Goal: Communication & Community: Ask a question

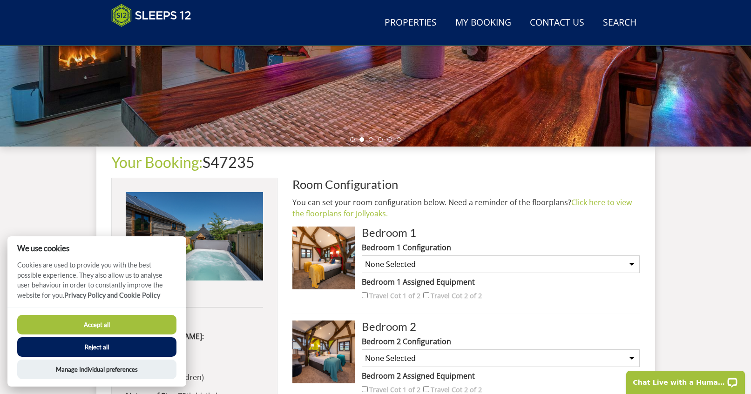
click at [113, 344] on button "Reject all" at bounding box center [96, 347] width 159 height 20
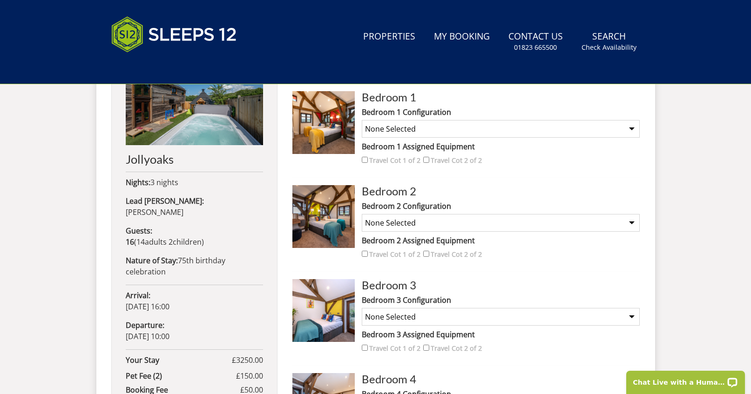
click at [325, 128] on img at bounding box center [323, 122] width 62 height 62
drag, startPoint x: 351, startPoint y: 127, endPoint x: 325, endPoint y: 128, distance: 26.1
click at [325, 128] on img at bounding box center [323, 122] width 62 height 62
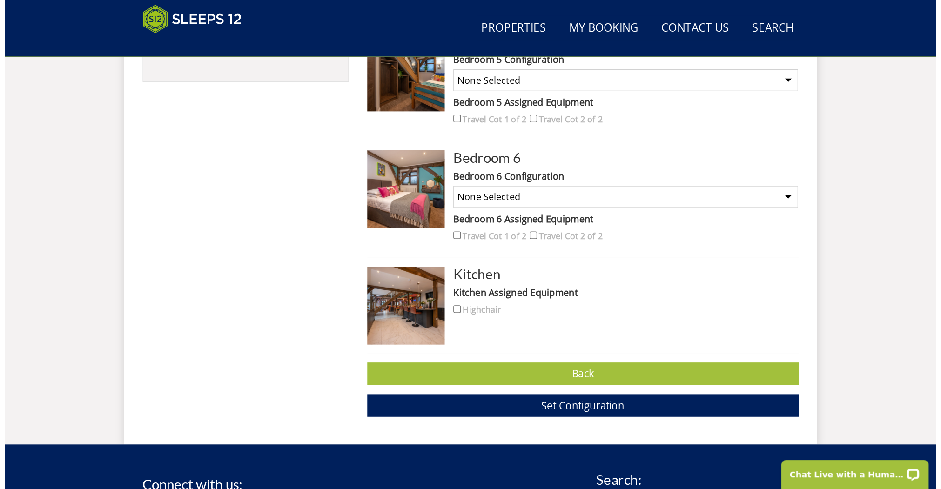
scroll to position [794, 0]
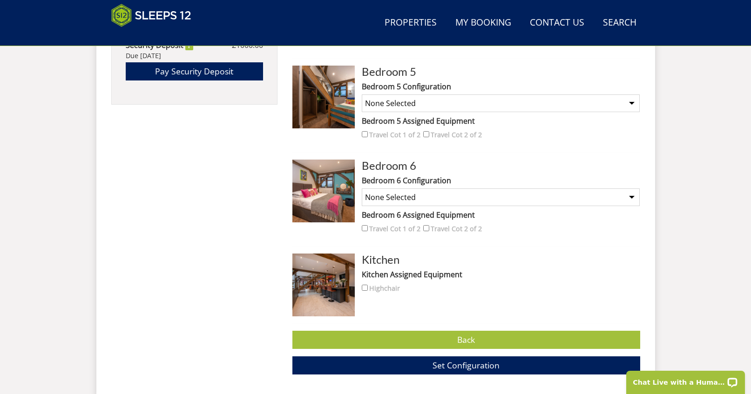
click at [400, 270] on label "Kitchen Assigned Equipment" at bounding box center [501, 274] width 278 height 11
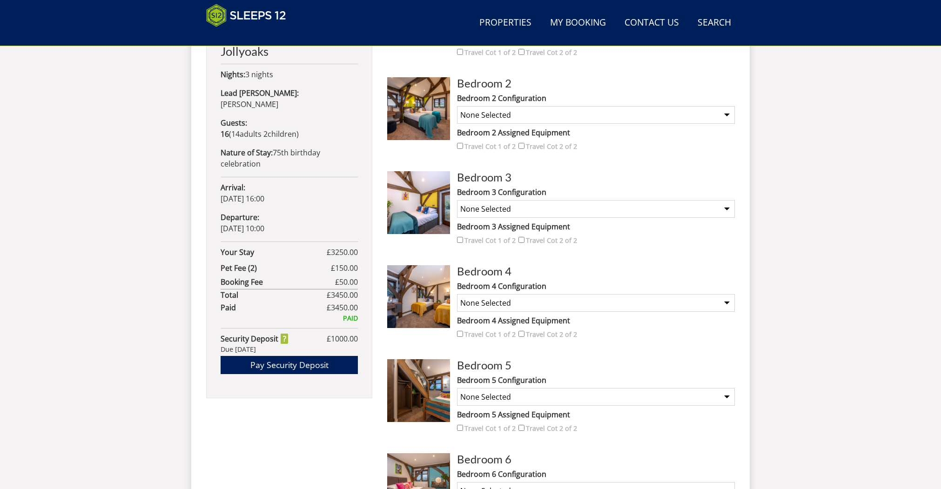
scroll to position [317, 0]
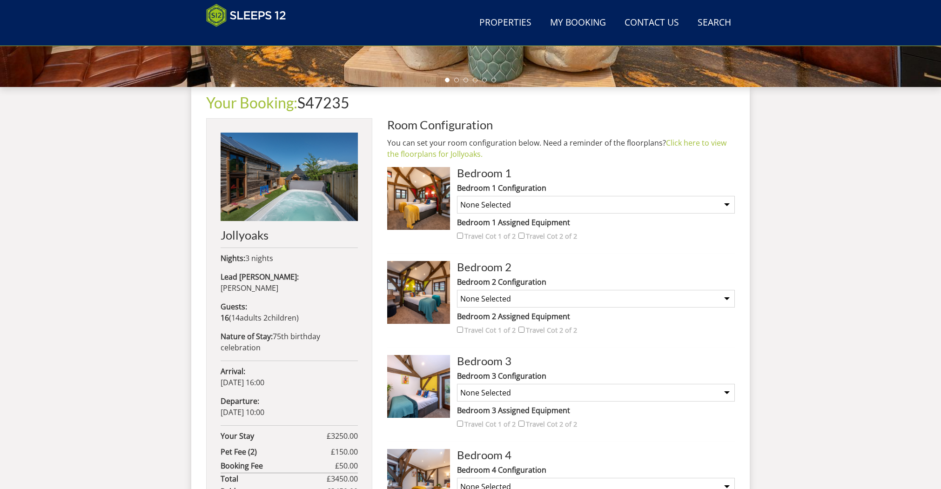
select select "2807"
select select "2832"
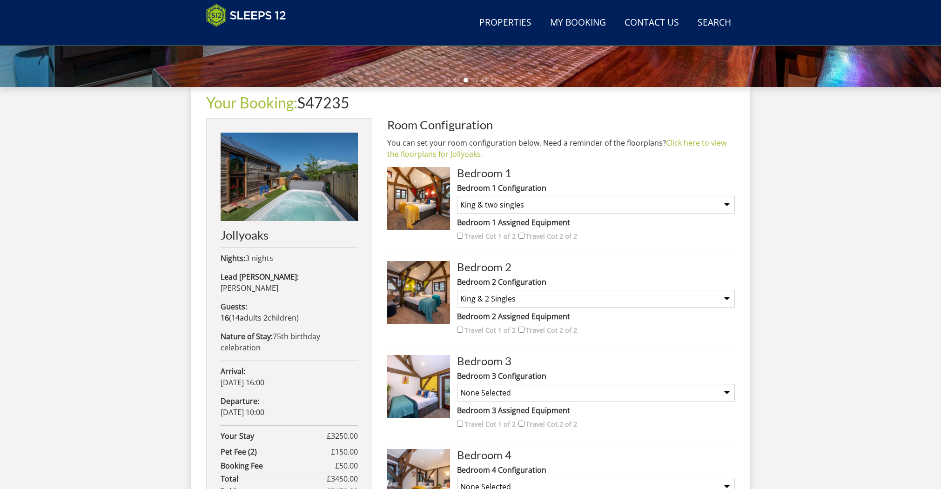
select select "2834"
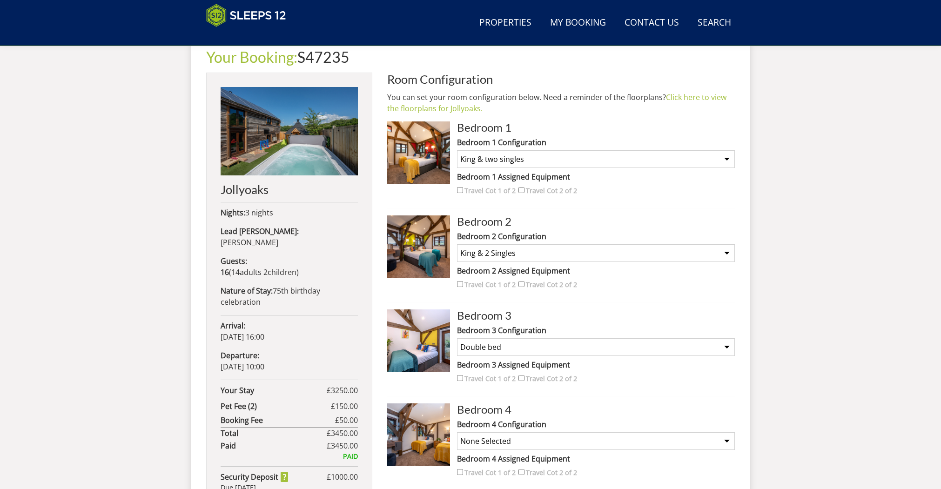
select select "2835"
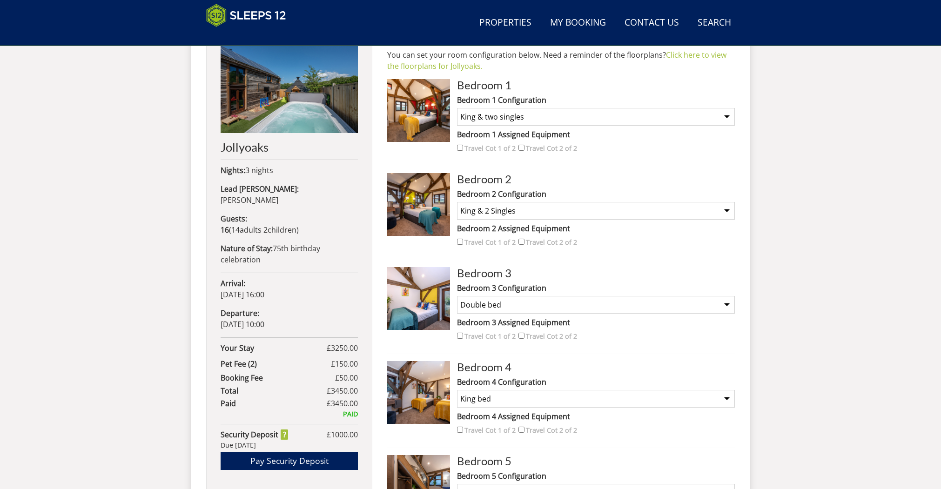
scroll to position [477, 0]
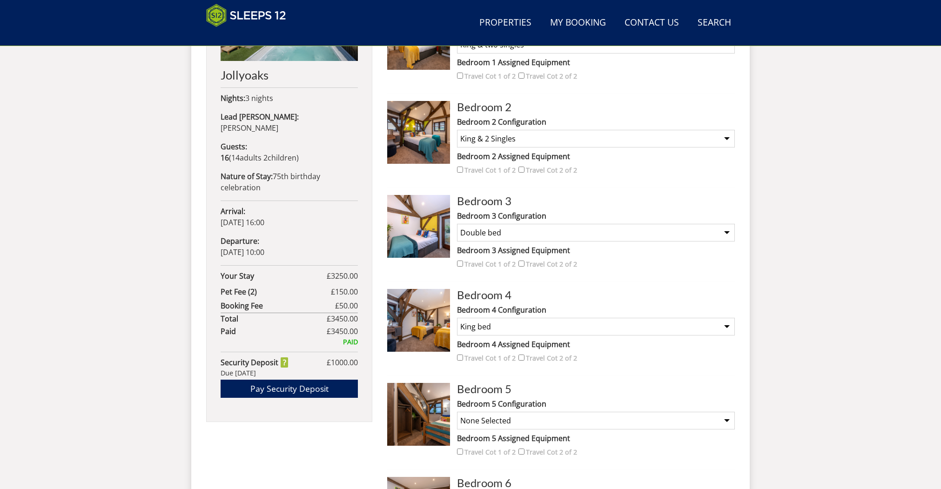
select select "2838"
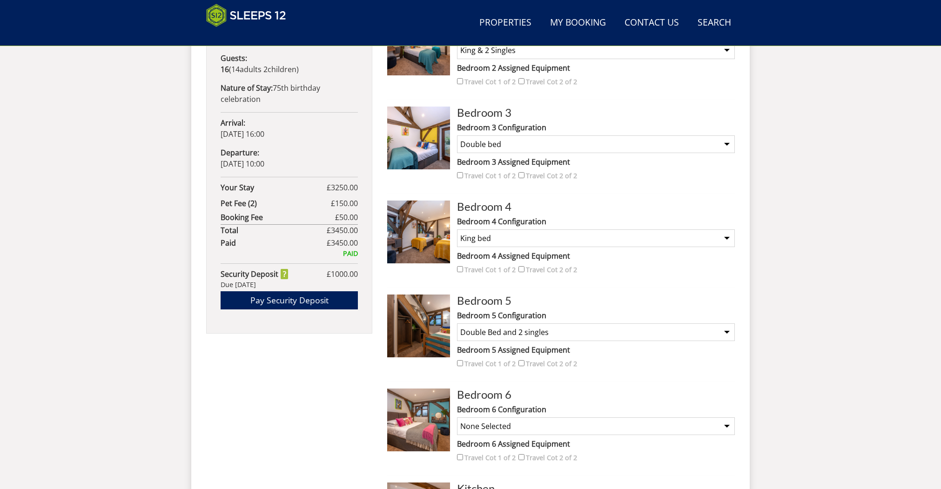
scroll to position [631, 0]
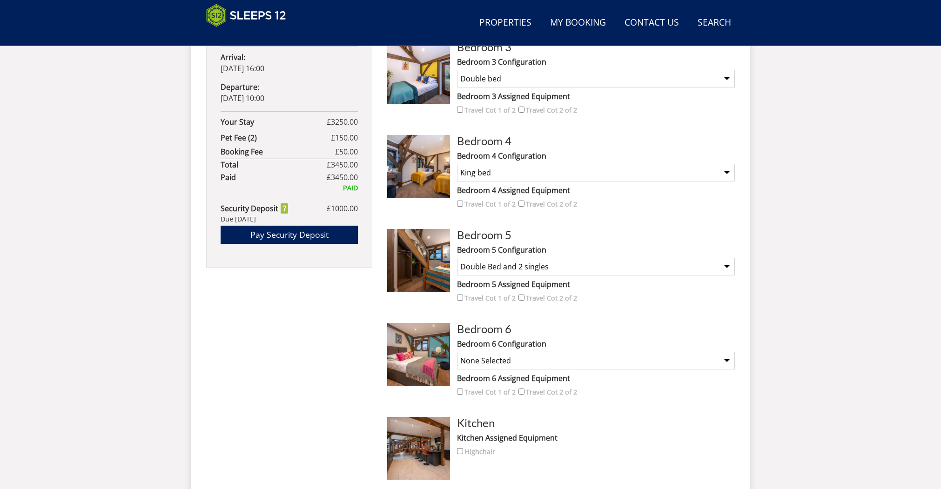
select select "2839"
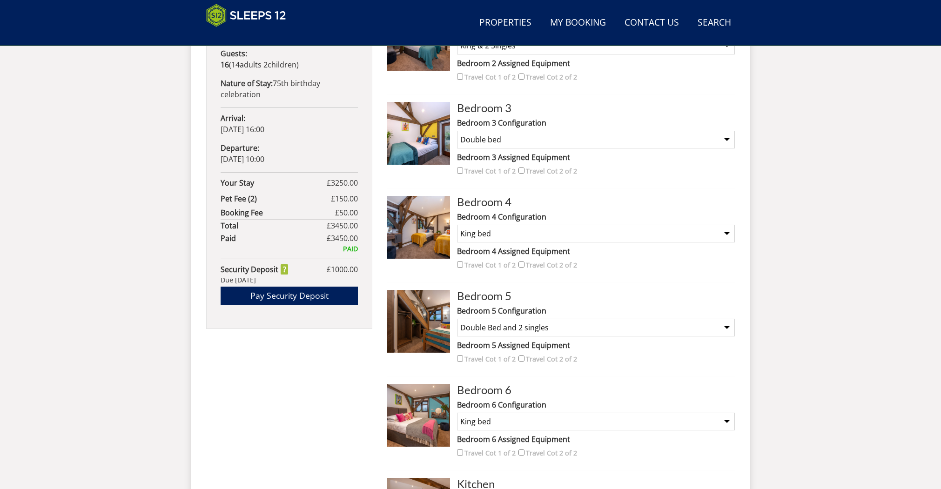
scroll to position [768, 0]
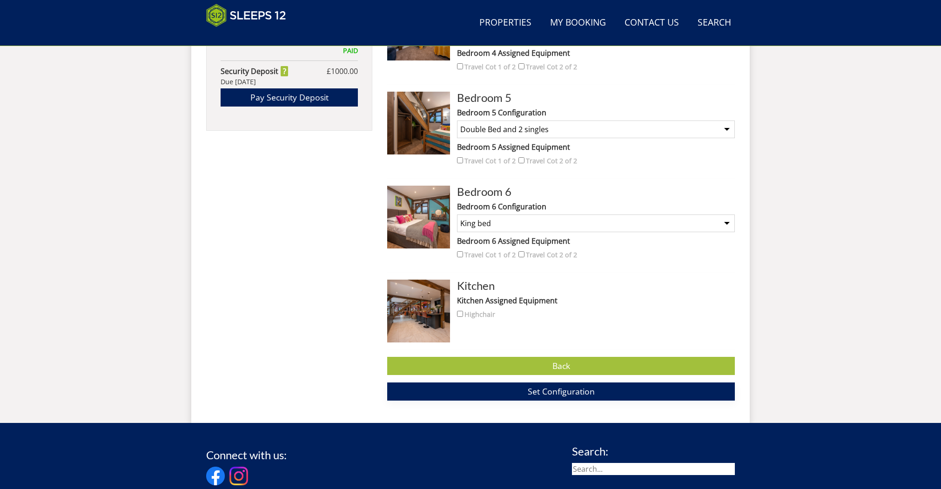
click at [574, 389] on span "Set Configuration" at bounding box center [561, 391] width 67 height 11
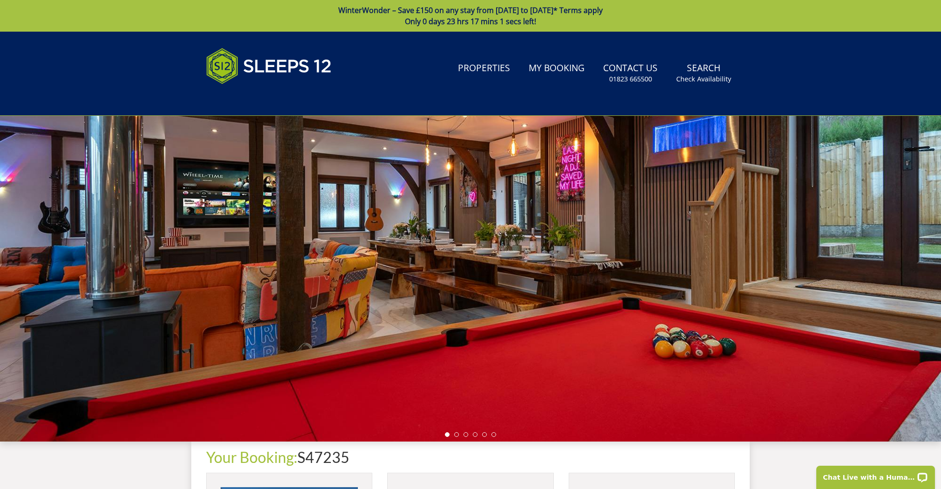
click at [646, 380] on div at bounding box center [470, 279] width 941 height 326
click at [457, 394] on li at bounding box center [456, 434] width 5 height 5
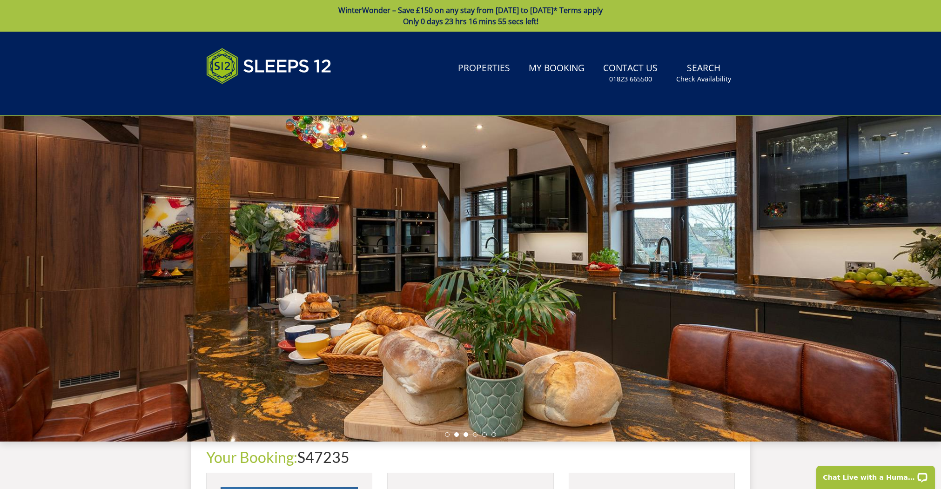
click at [468, 394] on li at bounding box center [466, 434] width 5 height 5
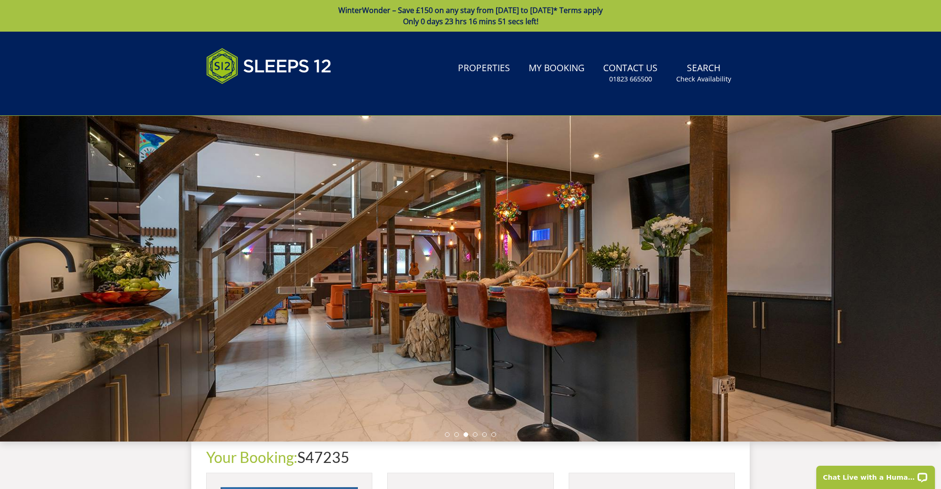
click at [478, 394] on ul at bounding box center [470, 434] width 51 height 5
click at [477, 394] on li at bounding box center [475, 434] width 5 height 5
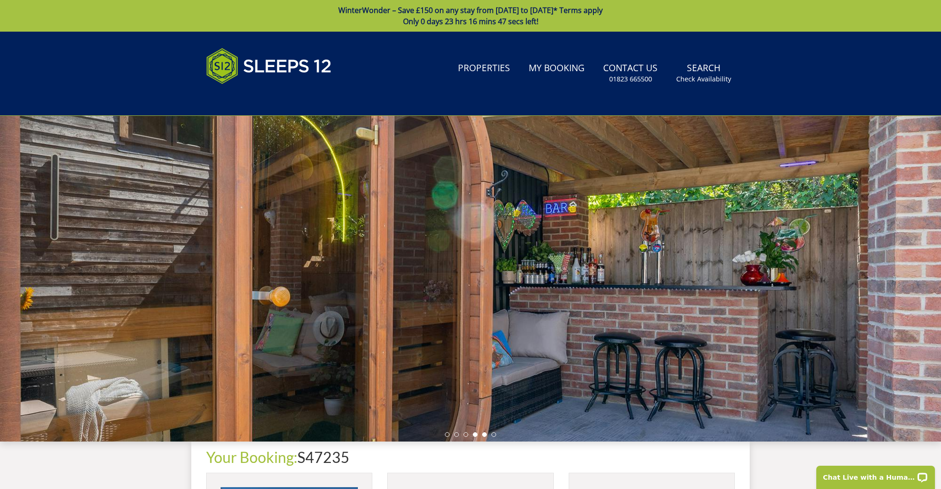
click at [486, 394] on li at bounding box center [484, 434] width 5 height 5
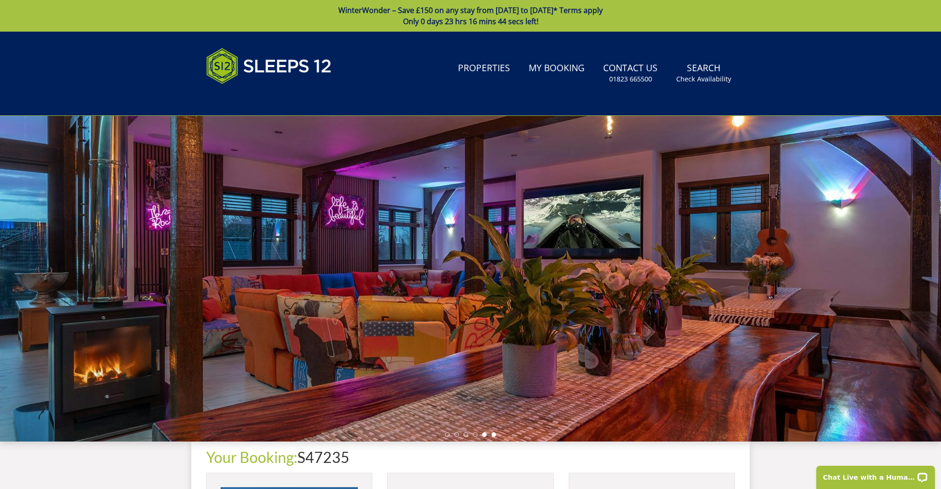
click at [492, 394] on li at bounding box center [494, 434] width 5 height 5
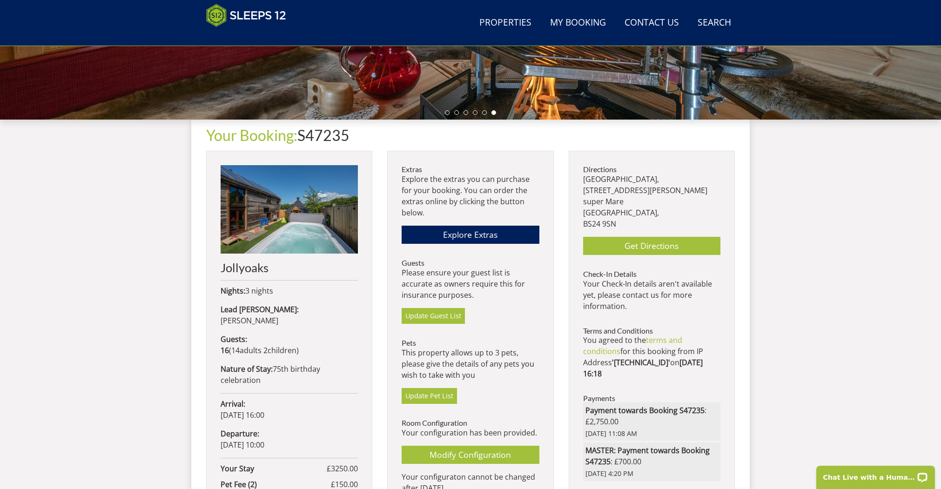
scroll to position [376, 0]
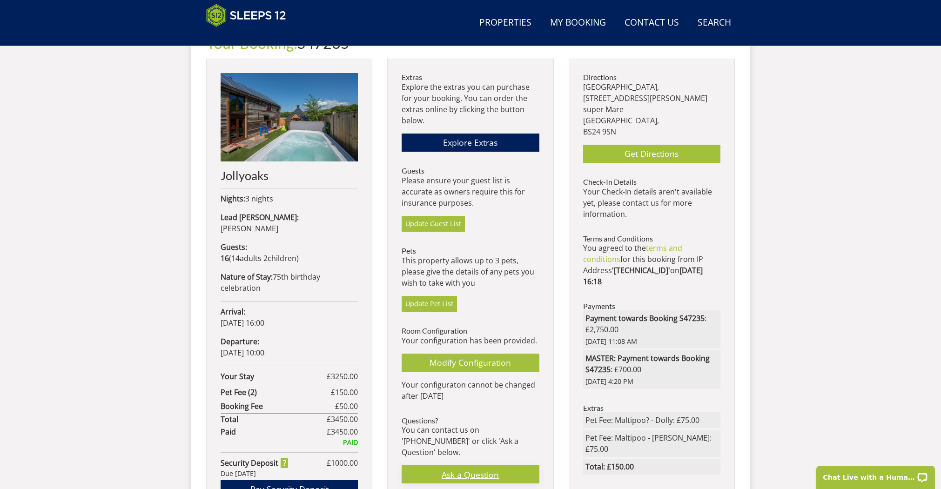
click at [465, 394] on link "Ask a Question" at bounding box center [470, 474] width 137 height 18
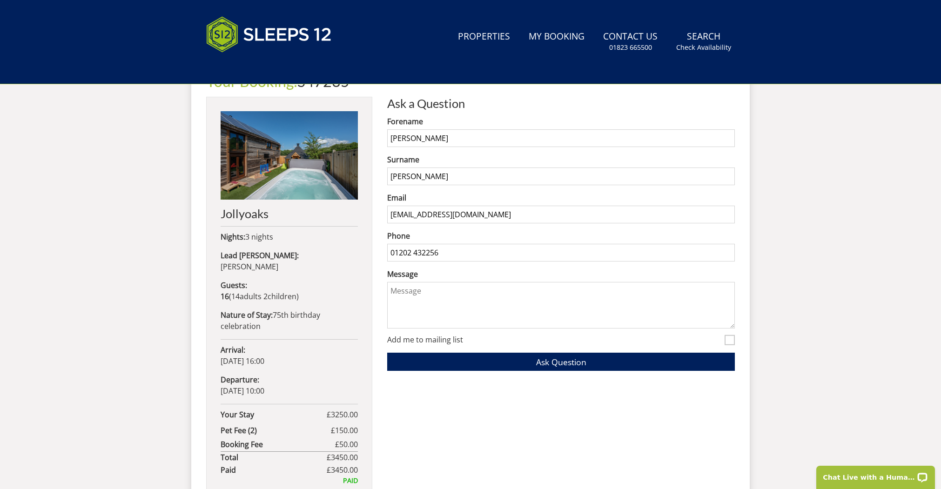
click at [411, 293] on textarea "Message" at bounding box center [561, 305] width 348 height 47
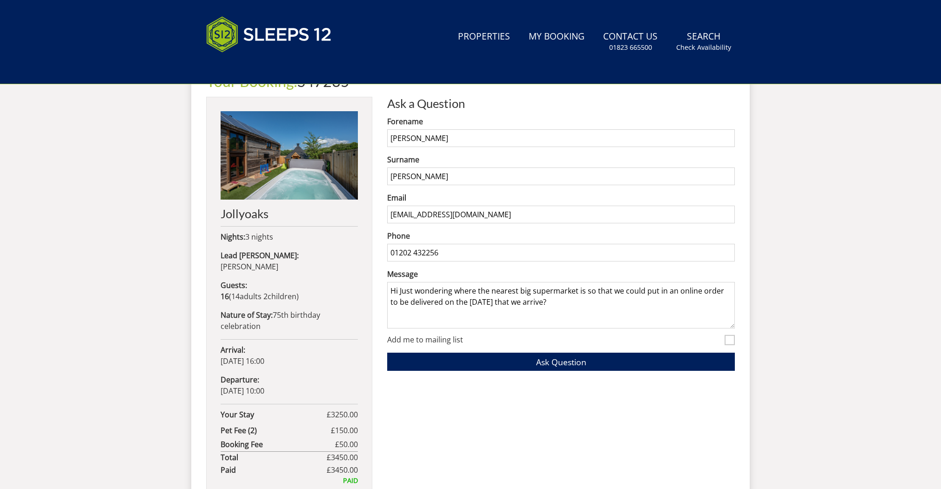
scroll to position [1, 0]
click at [526, 324] on textarea "Hi Just wondering where the nearest big supermarket is so that we could put in …" at bounding box center [561, 305] width 348 height 47
click at [654, 324] on textarea "Hi Just wondering where the nearest big supermarket is so that we could put in …" at bounding box center [561, 305] width 348 height 47
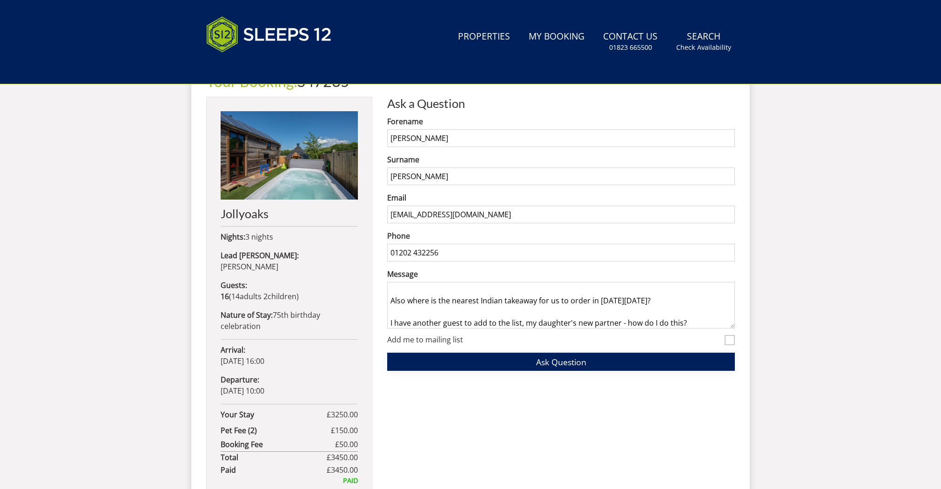
type textarea "Hi Just wondering where the nearest big supermarket is so that we could put in …"
click at [556, 361] on span "Ask Question" at bounding box center [561, 362] width 50 height 11
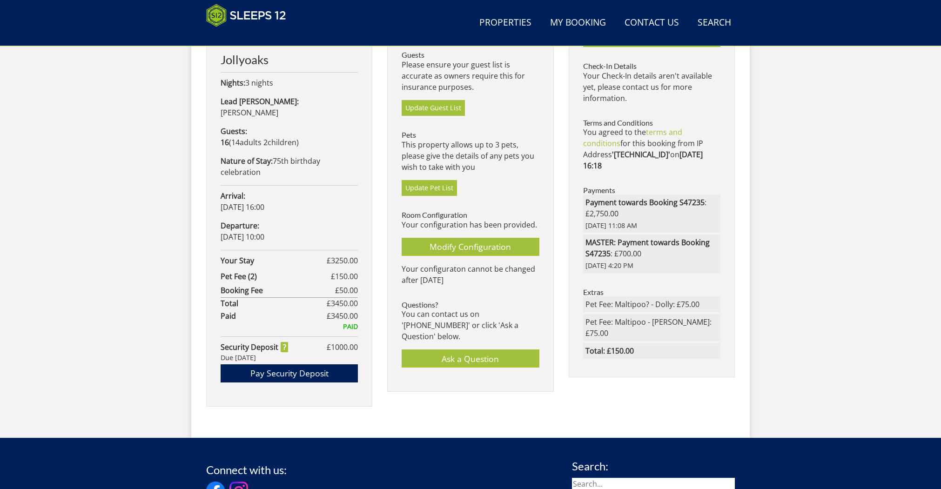
scroll to position [494, 0]
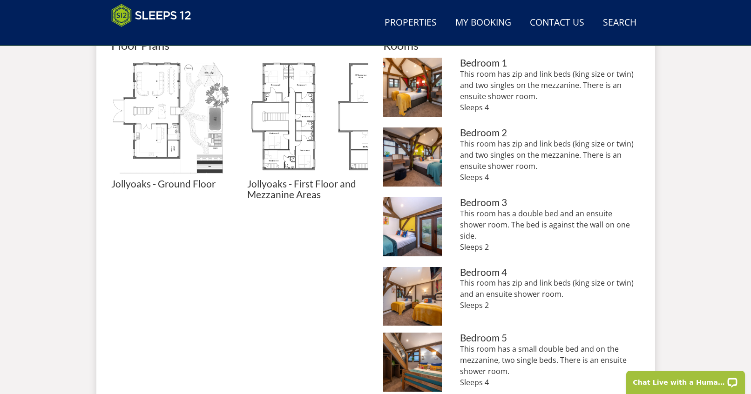
scroll to position [441, 0]
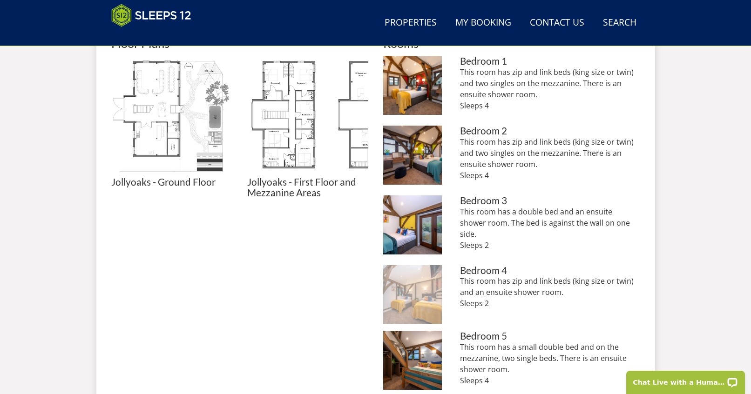
click at [415, 301] on img at bounding box center [412, 294] width 59 height 59
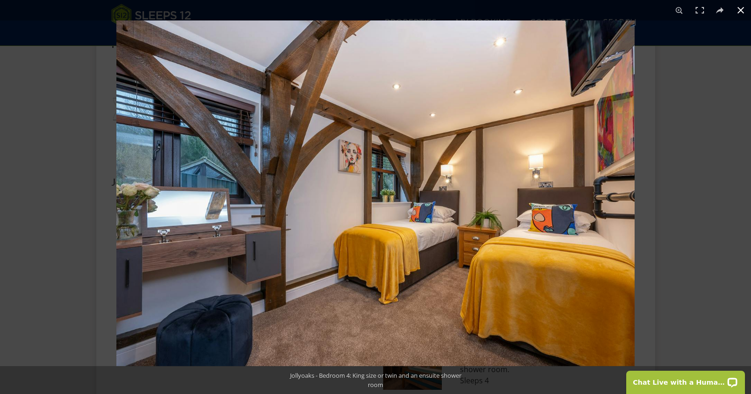
click at [742, 10] on button at bounding box center [740, 10] width 20 height 20
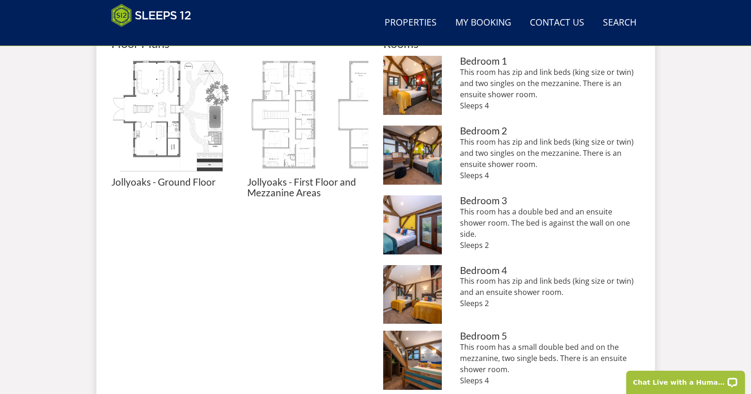
click at [297, 134] on img at bounding box center [307, 116] width 121 height 121
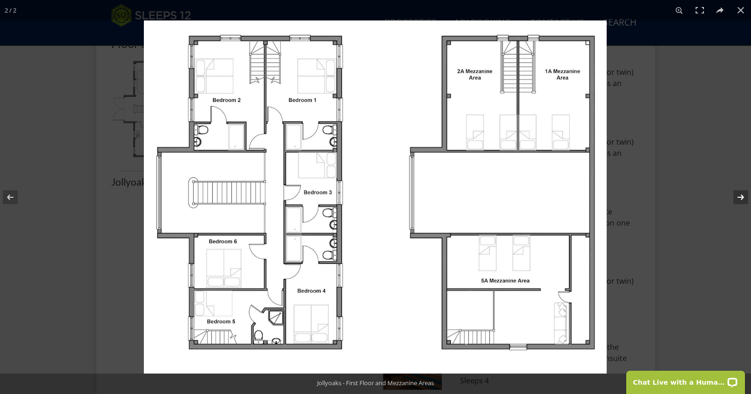
click at [741, 194] on button at bounding box center [734, 197] width 33 height 47
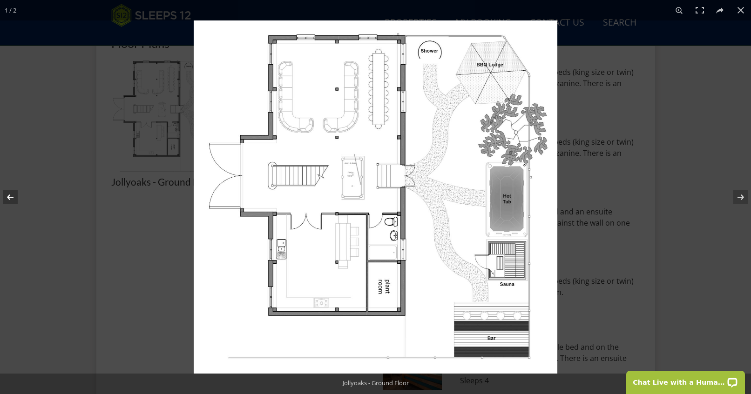
click at [10, 197] on button at bounding box center [16, 197] width 33 height 47
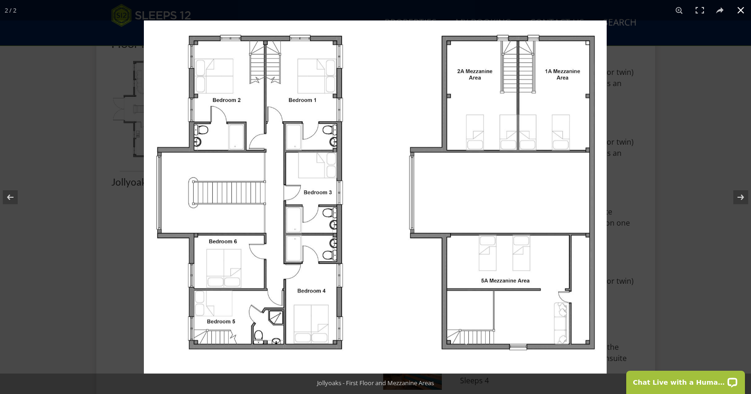
click at [741, 10] on button at bounding box center [740, 10] width 20 height 20
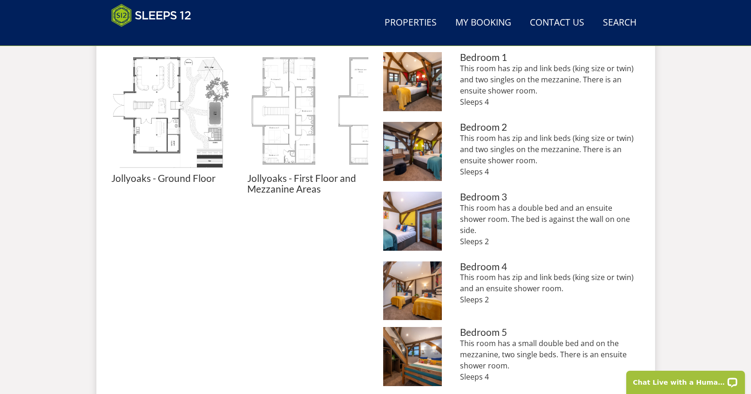
scroll to position [371, 0]
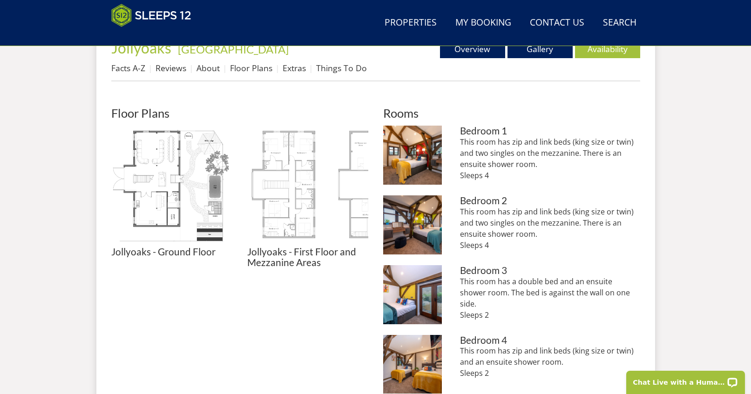
click at [290, 203] on img at bounding box center [307, 186] width 121 height 121
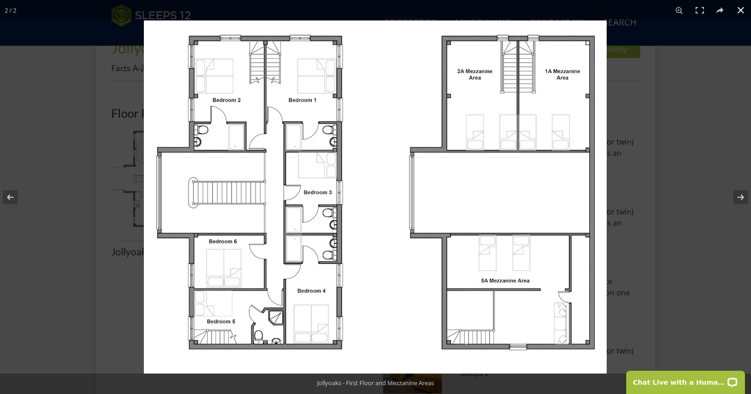
click at [739, 7] on button at bounding box center [740, 10] width 20 height 20
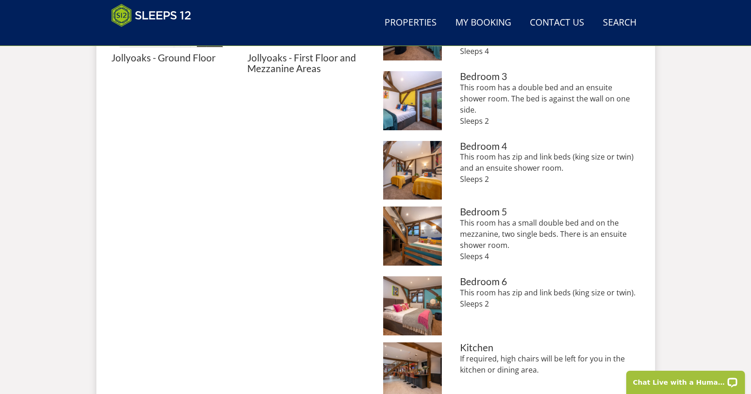
scroll to position [564, 0]
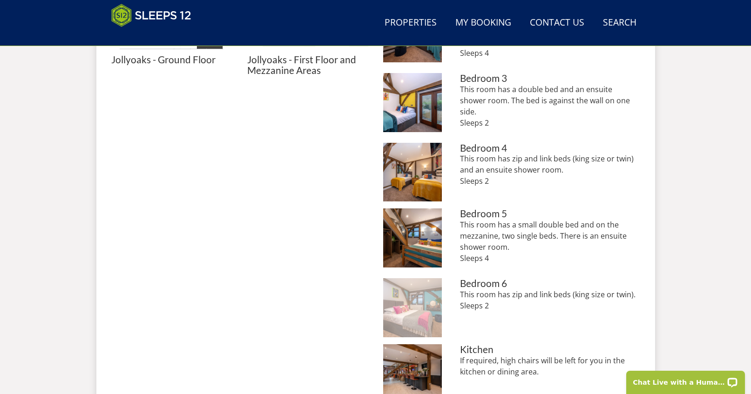
click at [410, 311] on img at bounding box center [412, 307] width 59 height 59
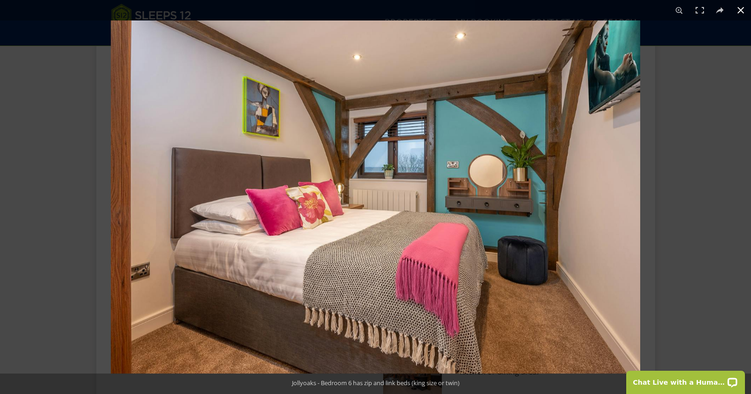
click at [735, 11] on button at bounding box center [740, 10] width 20 height 20
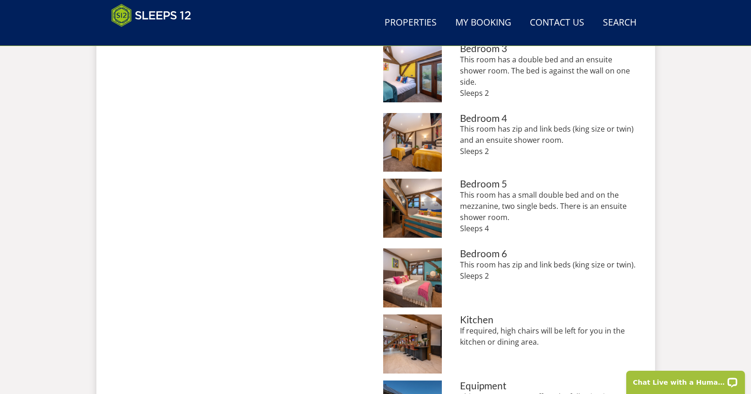
scroll to position [620, 0]
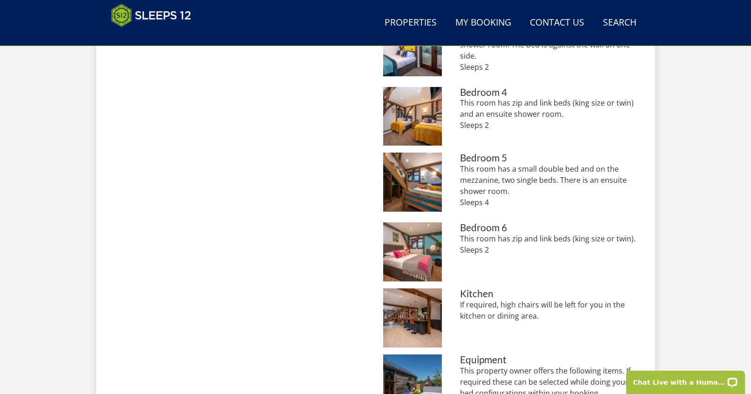
click at [487, 228] on h3 "Bedroom 6" at bounding box center [550, 228] width 180 height 11
click at [430, 263] on img at bounding box center [412, 252] width 59 height 59
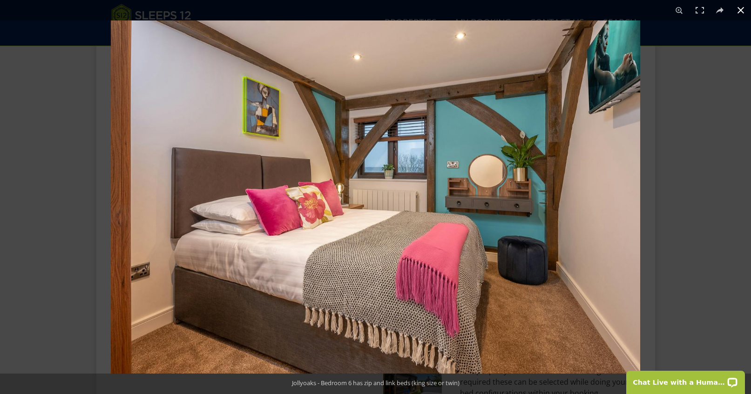
click at [742, 10] on button at bounding box center [740, 10] width 20 height 20
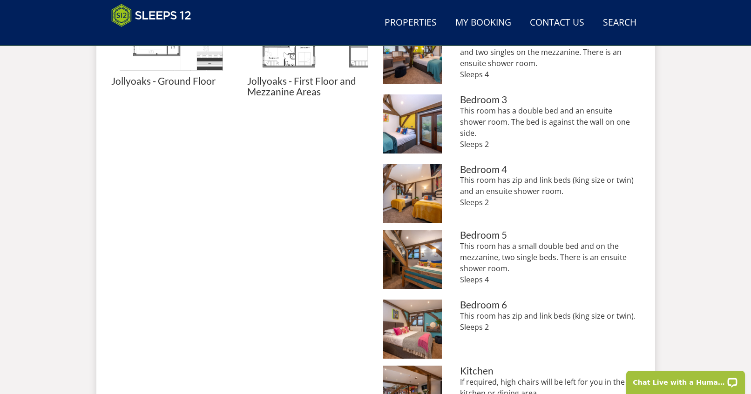
scroll to position [413, 0]
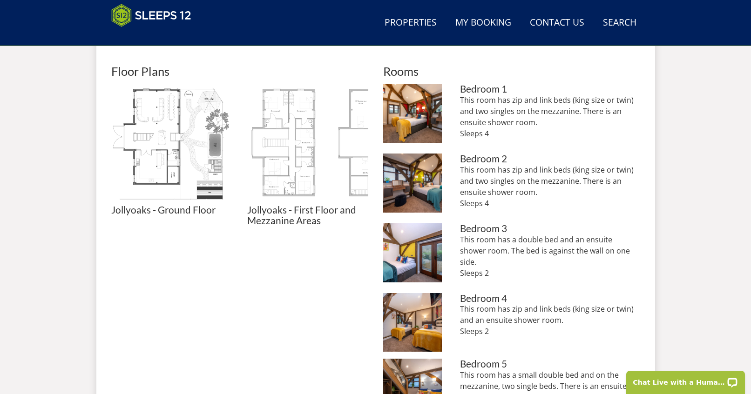
click at [290, 162] on img at bounding box center [307, 144] width 121 height 121
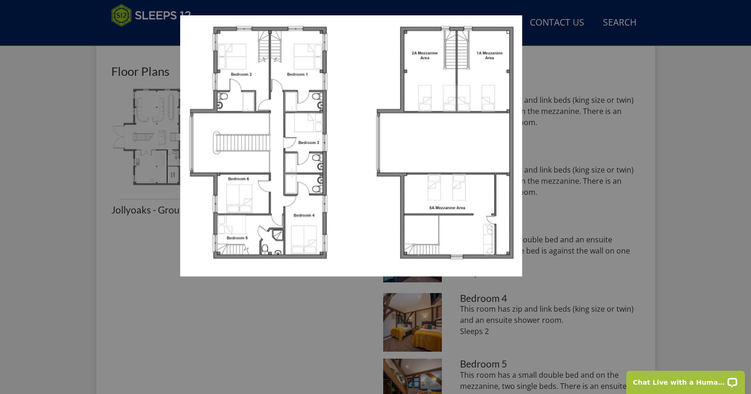
scroll to position [491, 0]
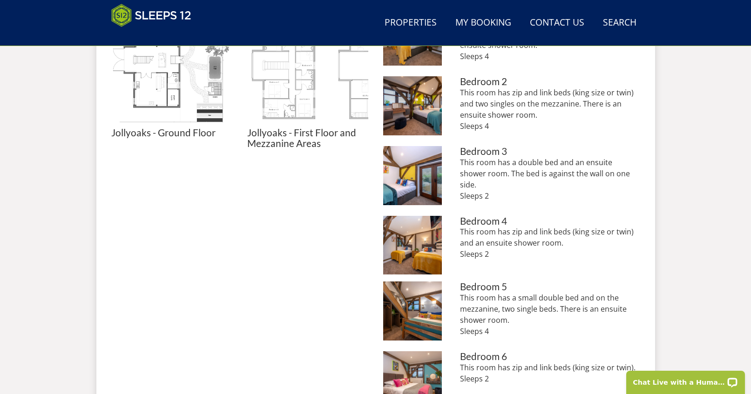
click at [310, 106] on img at bounding box center [307, 67] width 121 height 121
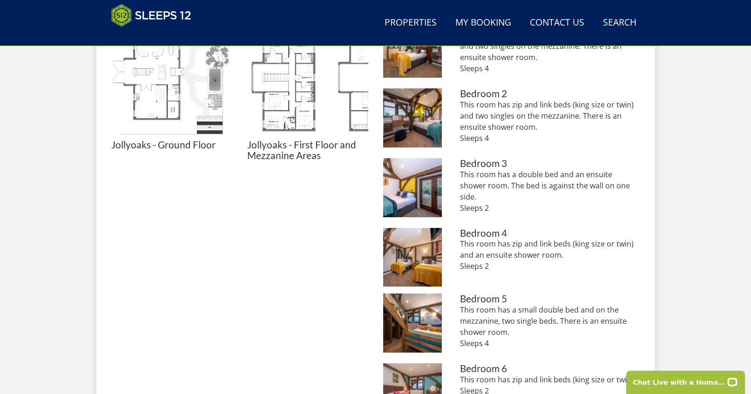
scroll to position [303, 0]
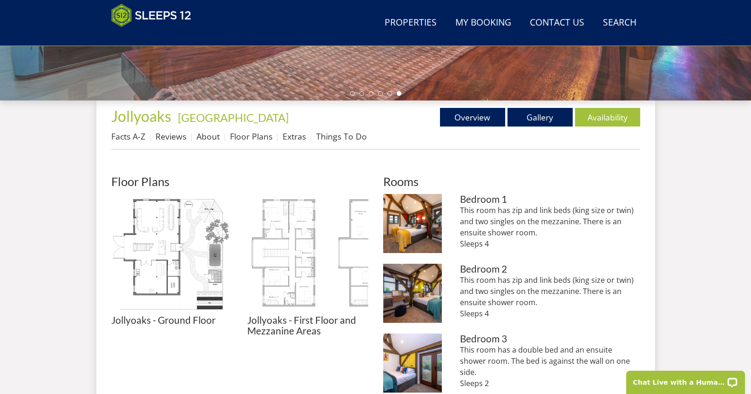
click at [283, 256] on img at bounding box center [307, 254] width 121 height 121
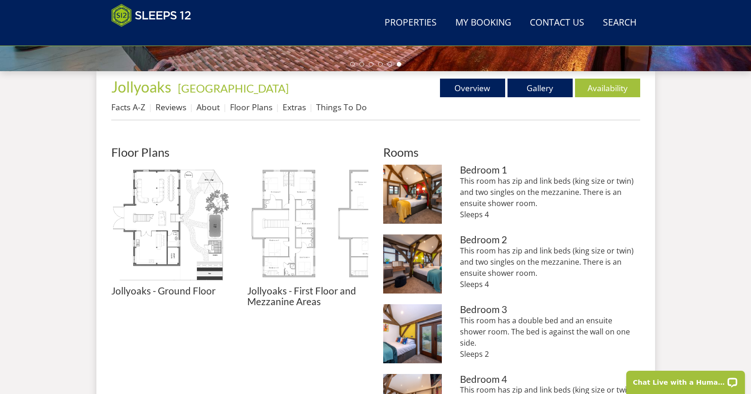
scroll to position [330, 0]
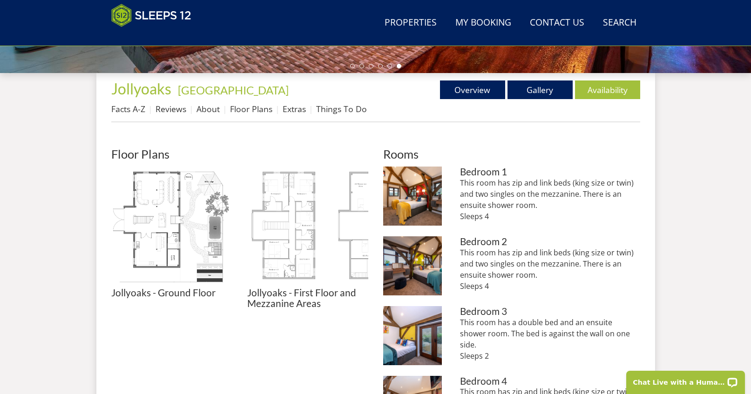
click at [301, 267] on img at bounding box center [307, 227] width 121 height 121
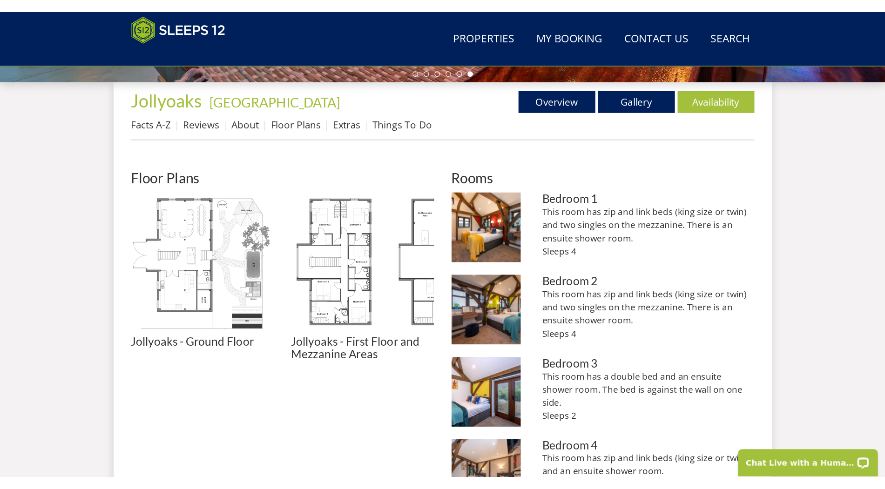
scroll to position [270, 0]
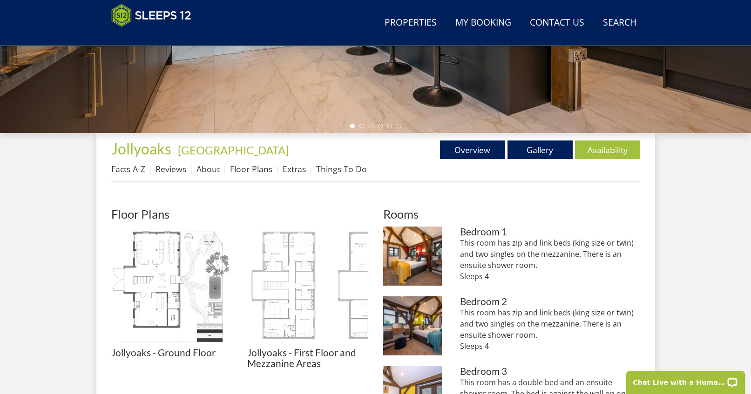
click at [277, 306] on img at bounding box center [307, 287] width 121 height 121
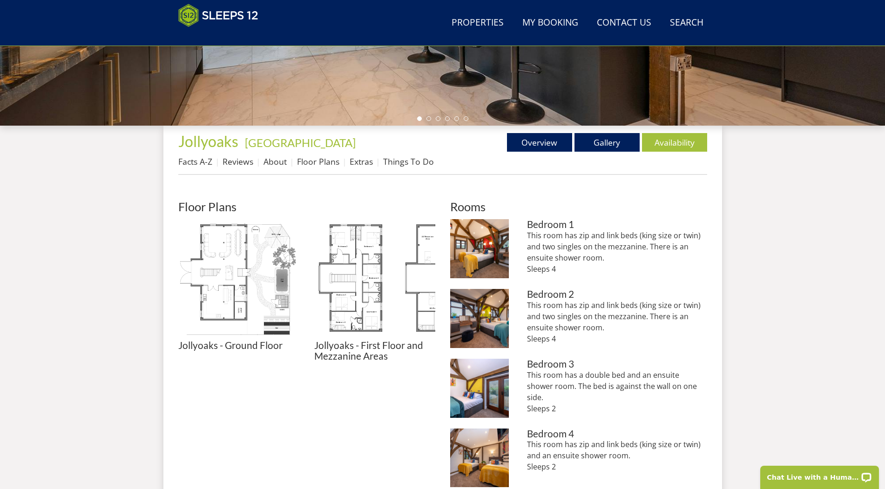
scroll to position [276, 0]
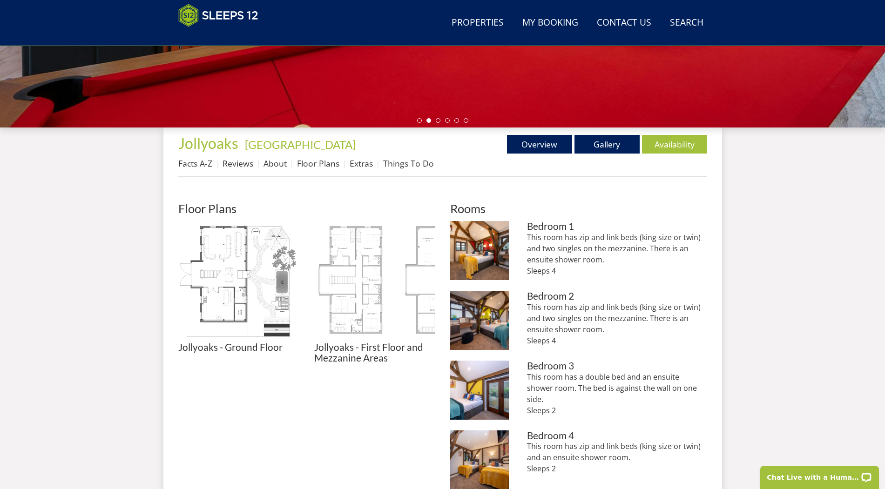
click at [351, 317] on img at bounding box center [374, 281] width 121 height 121
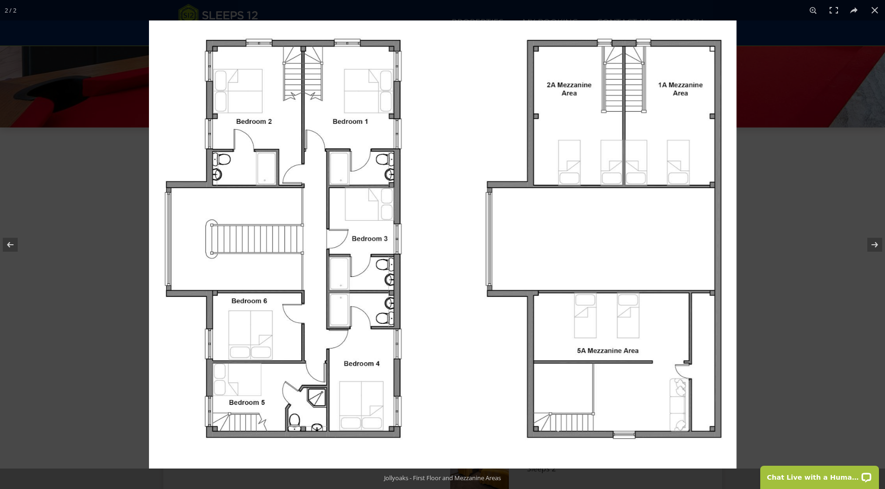
click at [351, 317] on div at bounding box center [591, 264] width 885 height 489
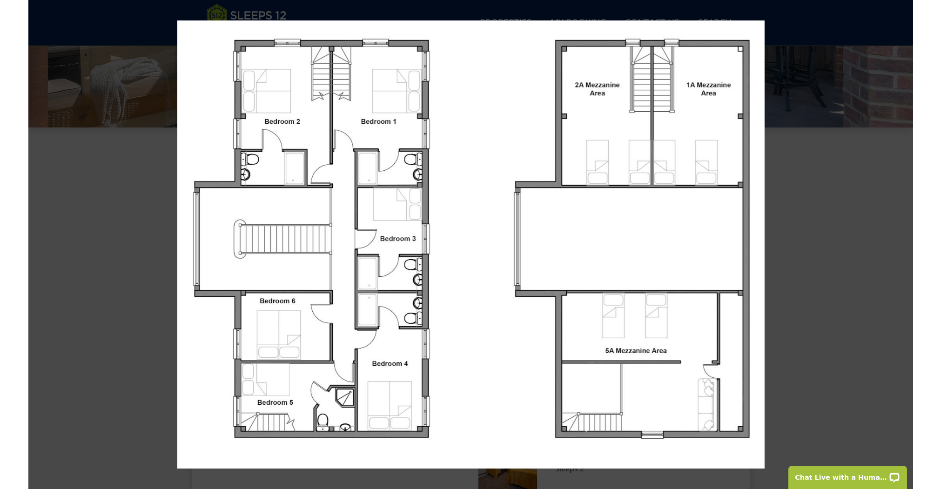
scroll to position [278, 0]
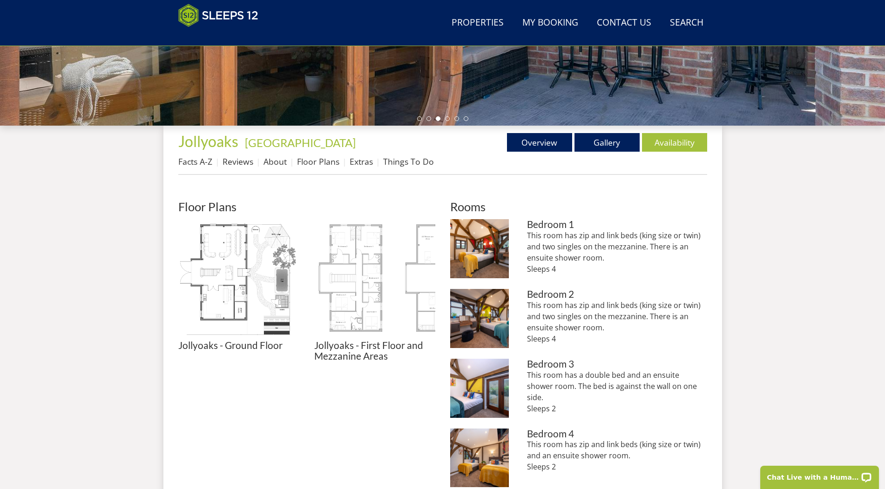
click at [341, 324] on img at bounding box center [374, 279] width 121 height 121
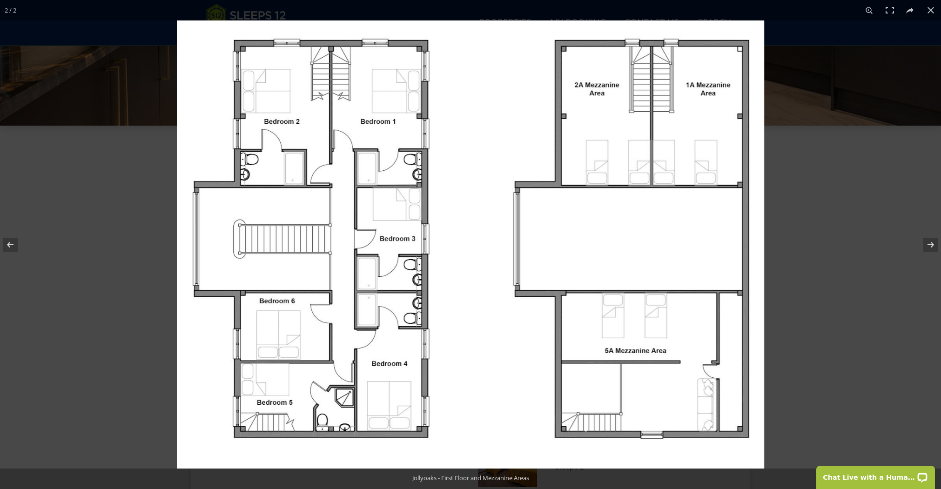
scroll to position [289, 0]
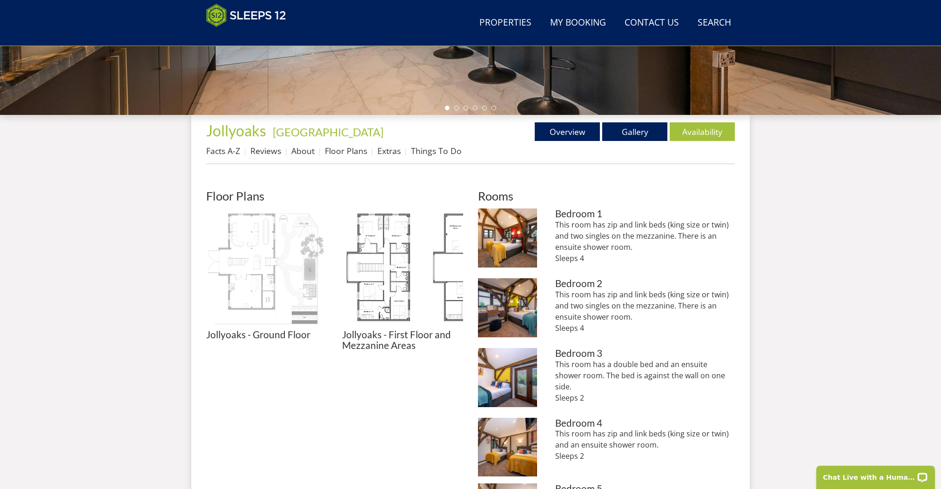
click at [284, 304] on img at bounding box center [266, 269] width 121 height 121
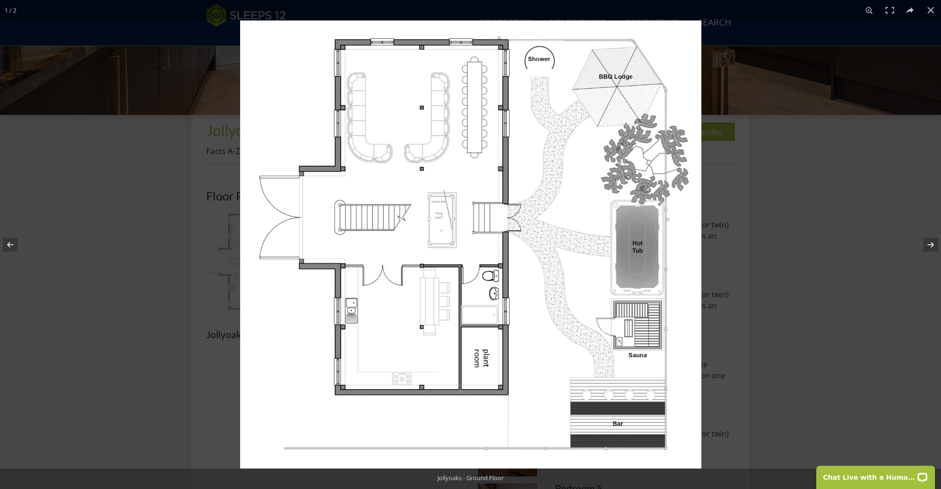
click at [284, 304] on img at bounding box center [470, 244] width 461 height 448
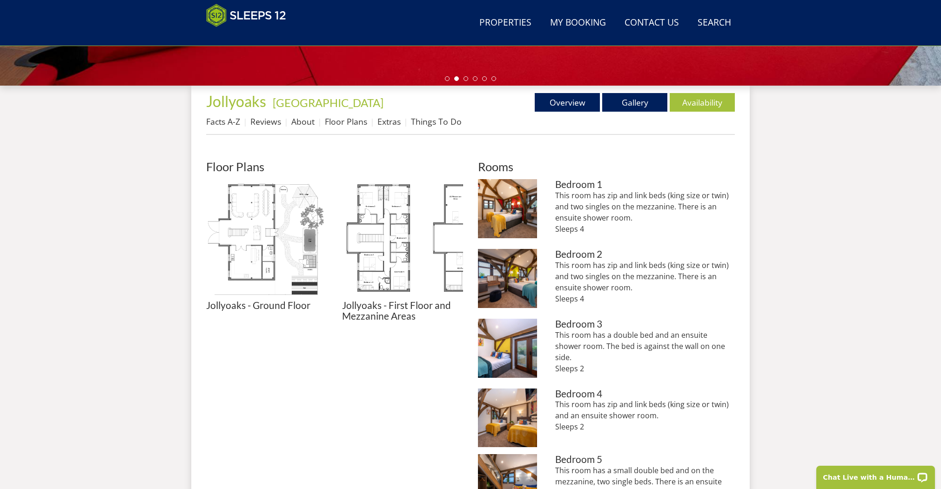
scroll to position [281, 0]
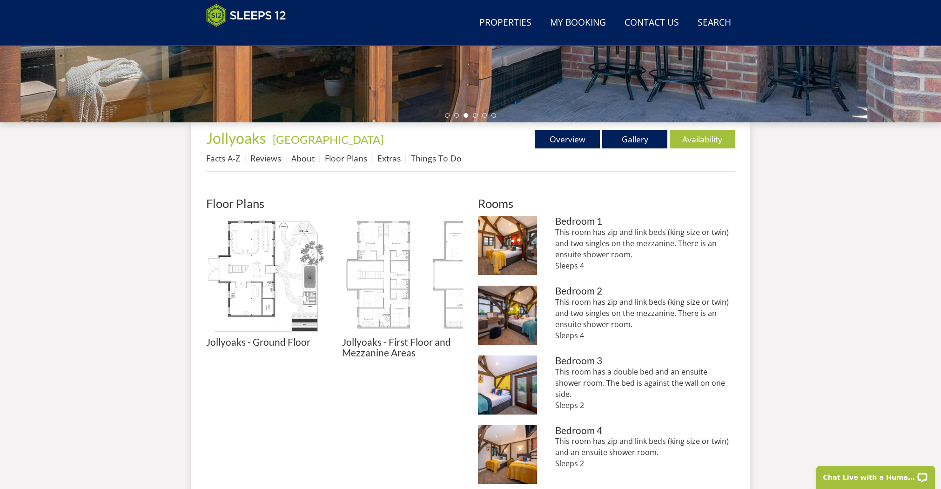
click at [401, 313] on img at bounding box center [402, 276] width 121 height 121
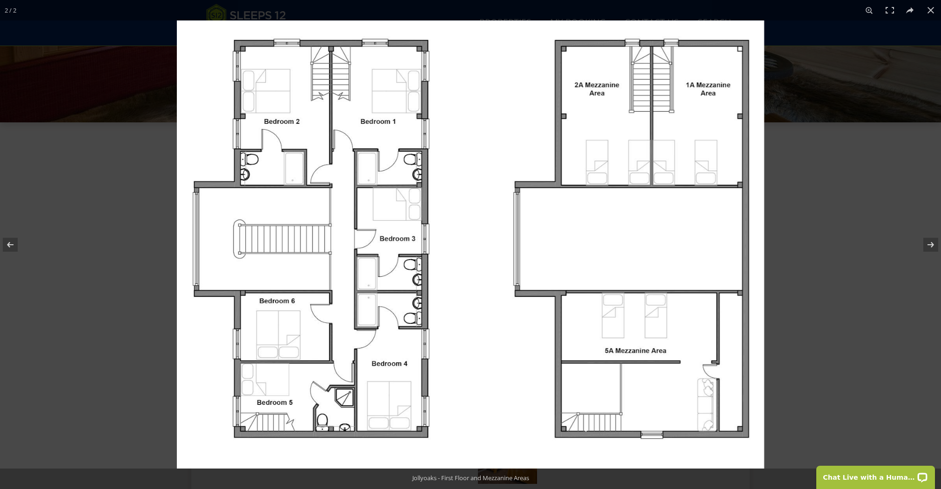
scroll to position [283, 0]
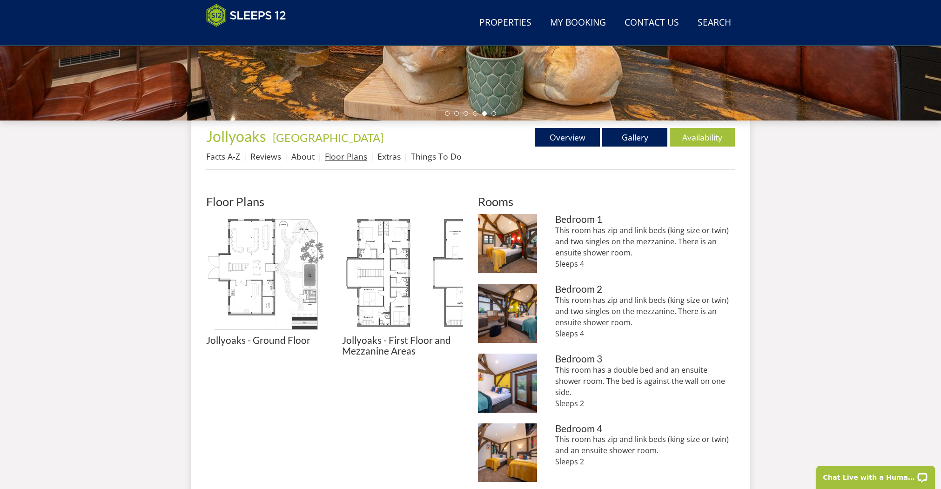
click at [358, 160] on link "Floor Plans" at bounding box center [346, 156] width 42 height 11
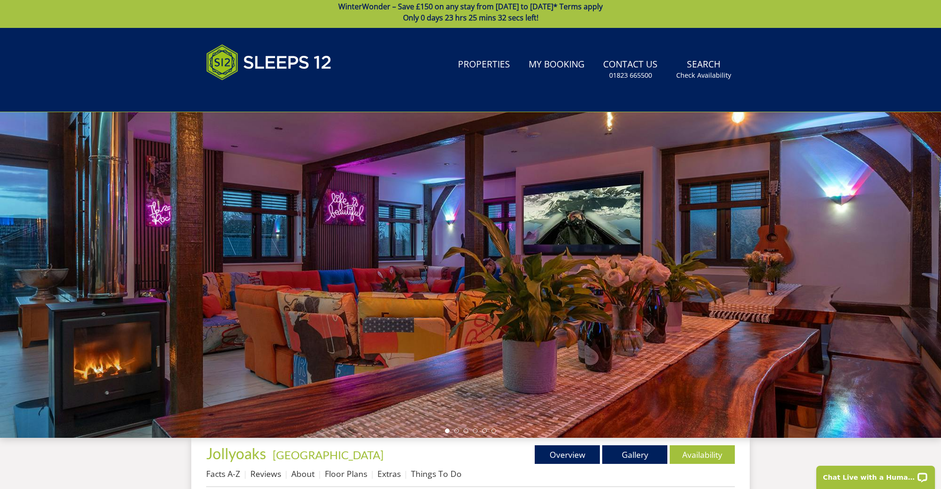
scroll to position [14, 0]
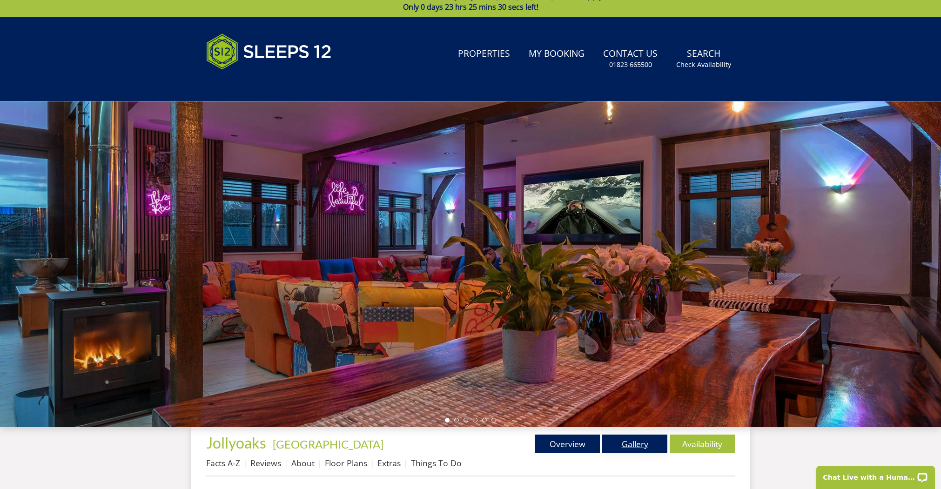
click at [630, 394] on link "Gallery" at bounding box center [634, 444] width 65 height 19
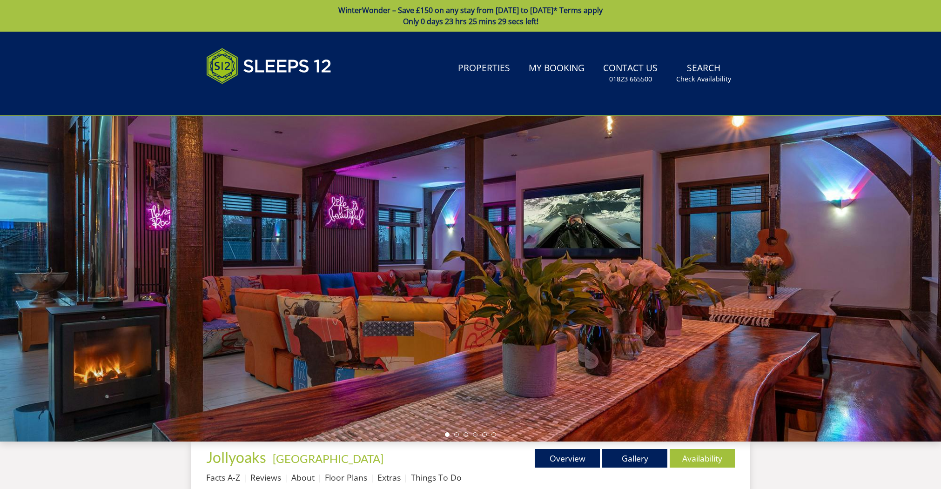
click at [634, 394] on link "Gallery" at bounding box center [634, 458] width 65 height 19
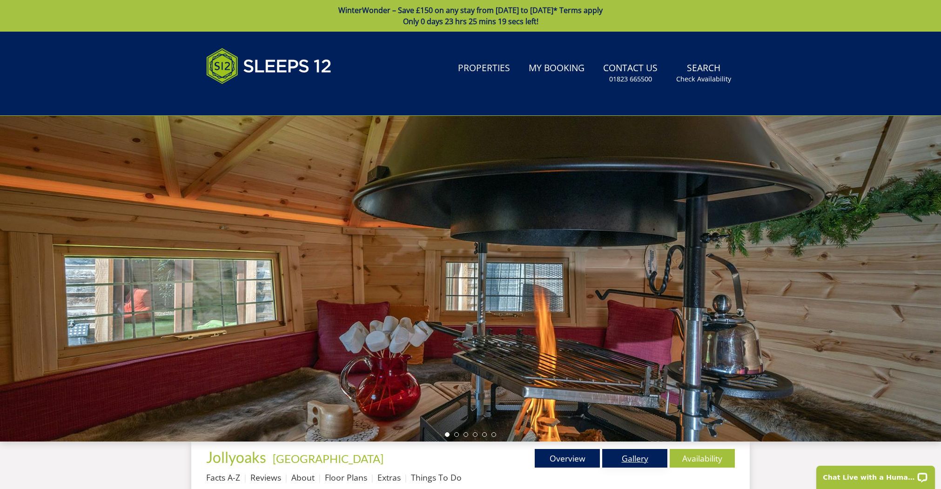
click at [651, 394] on link "Gallery" at bounding box center [634, 458] width 65 height 19
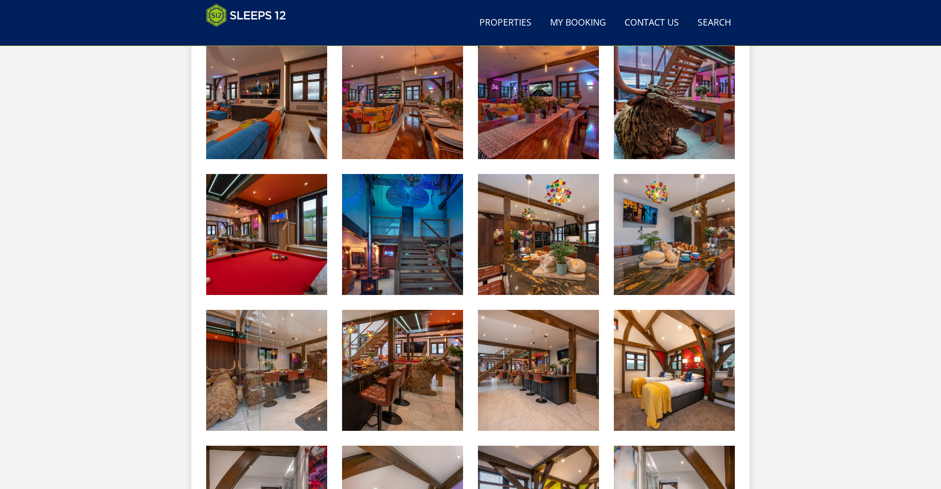
scroll to position [698, 0]
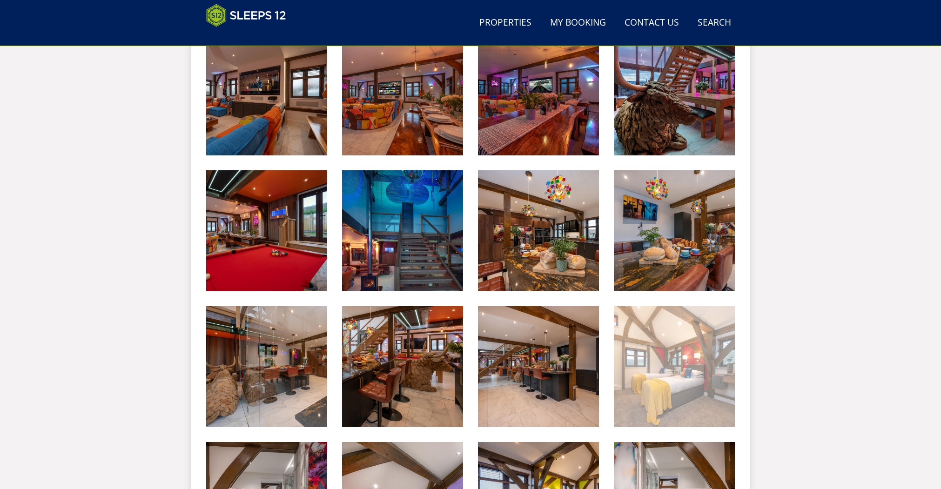
click at [685, 385] on img at bounding box center [674, 366] width 121 height 121
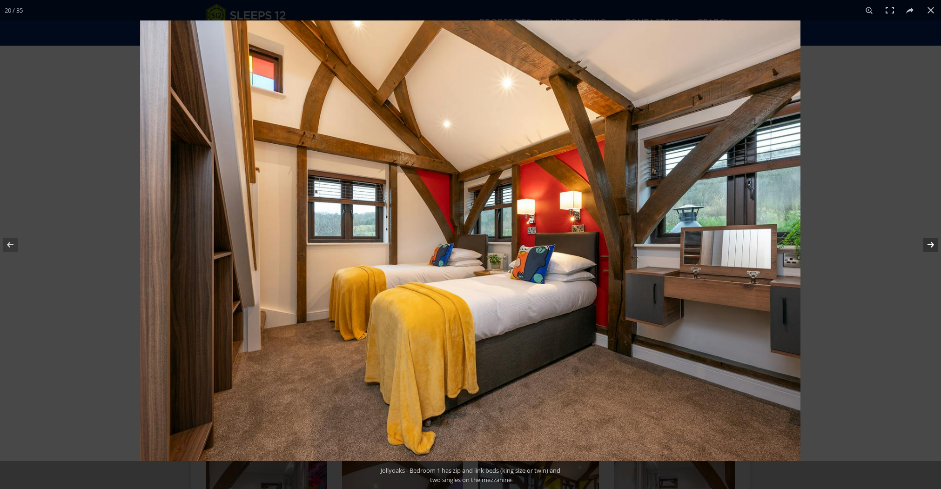
click at [750, 246] on button at bounding box center [925, 245] width 33 height 47
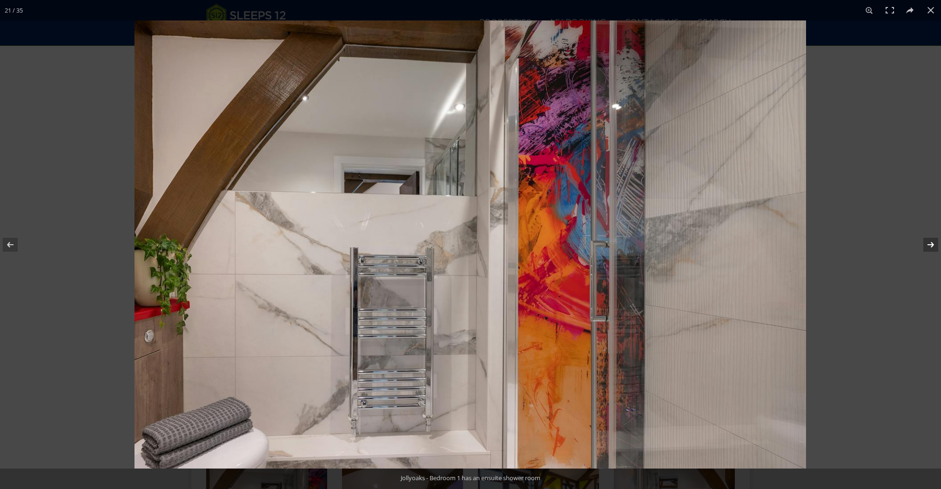
click at [750, 246] on button at bounding box center [925, 245] width 33 height 47
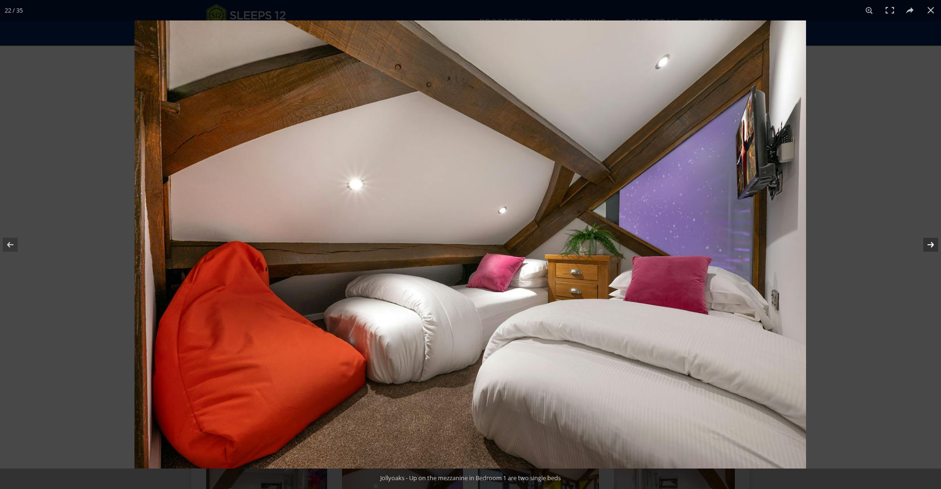
click at [750, 241] on button at bounding box center [925, 245] width 33 height 47
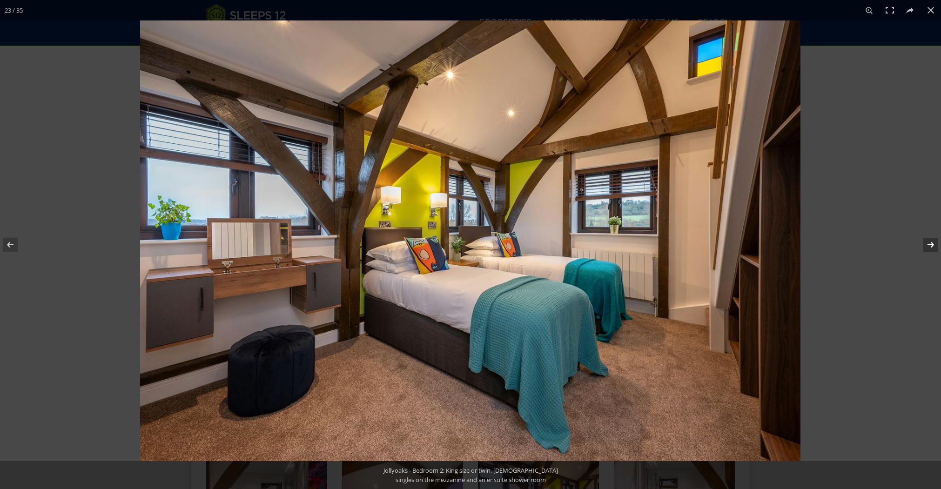
click at [750, 241] on button at bounding box center [925, 245] width 33 height 47
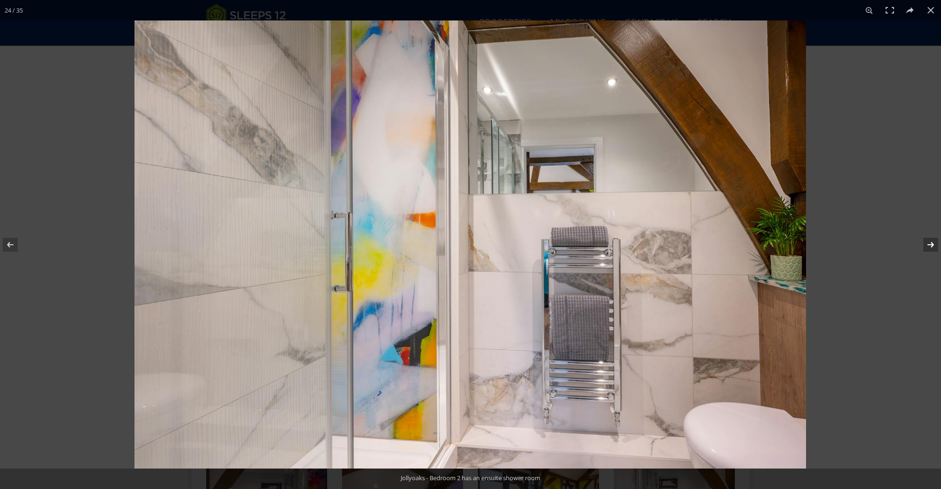
click at [750, 245] on button at bounding box center [925, 245] width 33 height 47
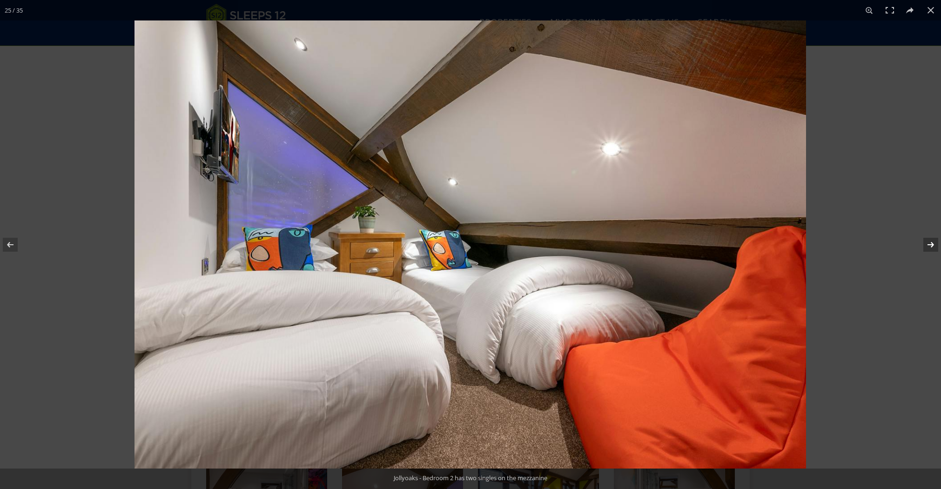
click at [750, 243] on button at bounding box center [925, 245] width 33 height 47
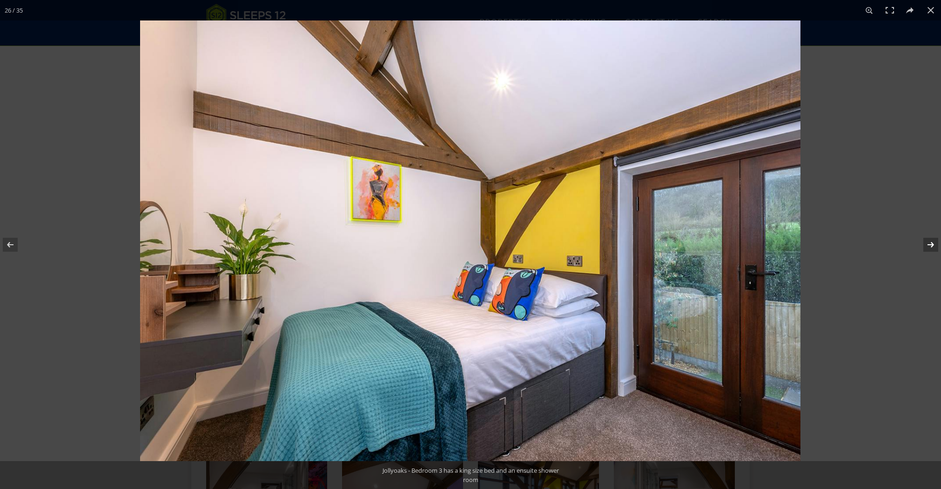
click at [750, 243] on button at bounding box center [925, 245] width 33 height 47
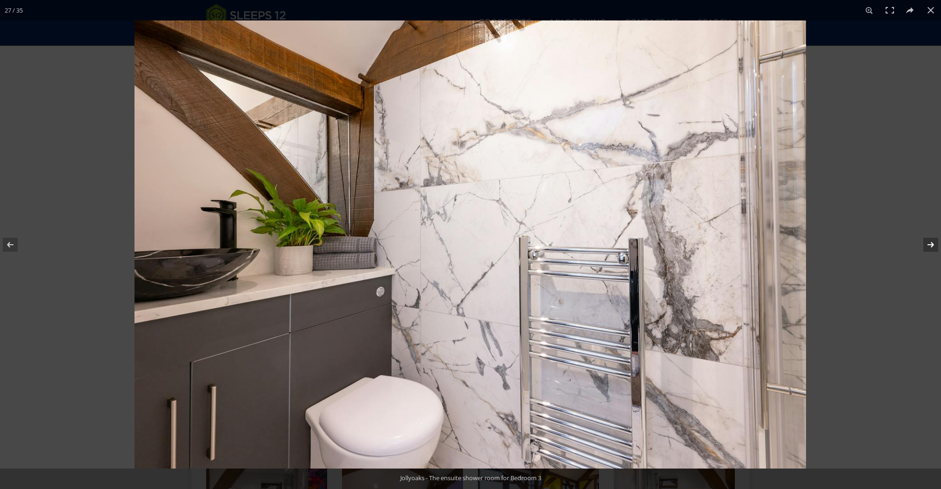
click at [750, 243] on button at bounding box center [925, 245] width 33 height 47
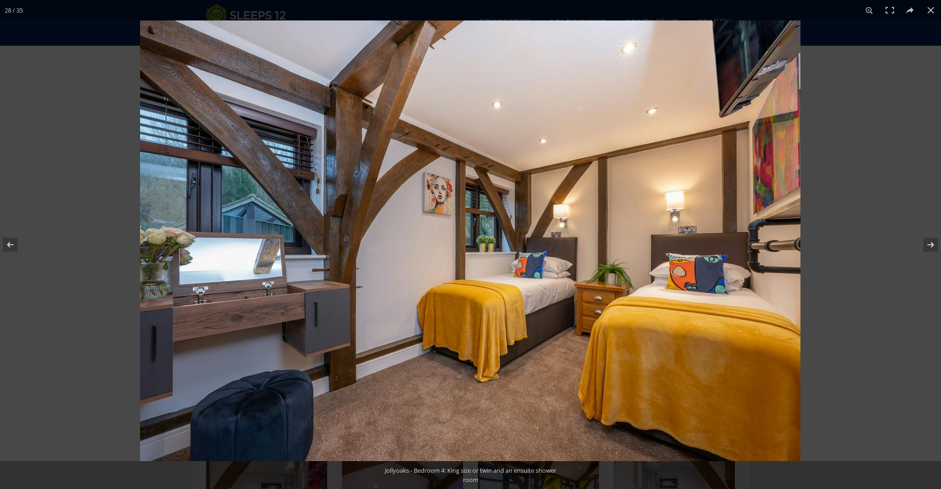
click at [704, 271] on img at bounding box center [470, 240] width 661 height 441
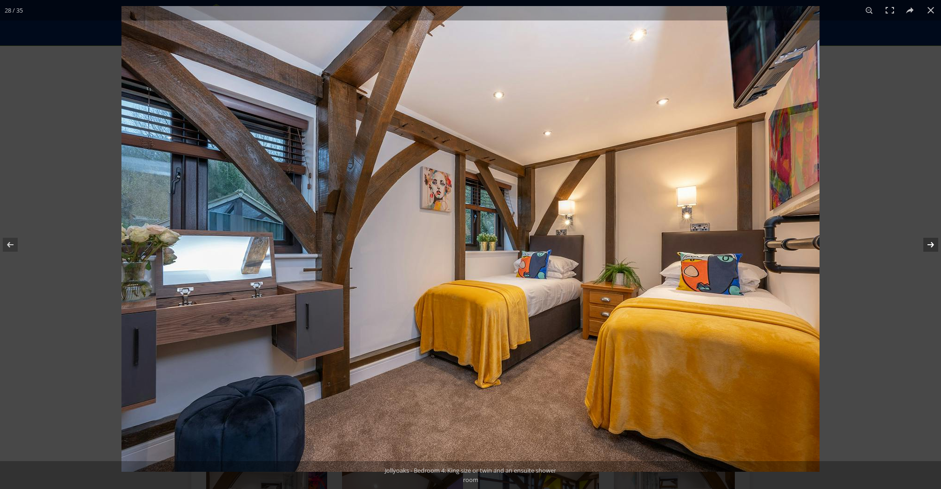
click at [750, 246] on button at bounding box center [925, 245] width 33 height 47
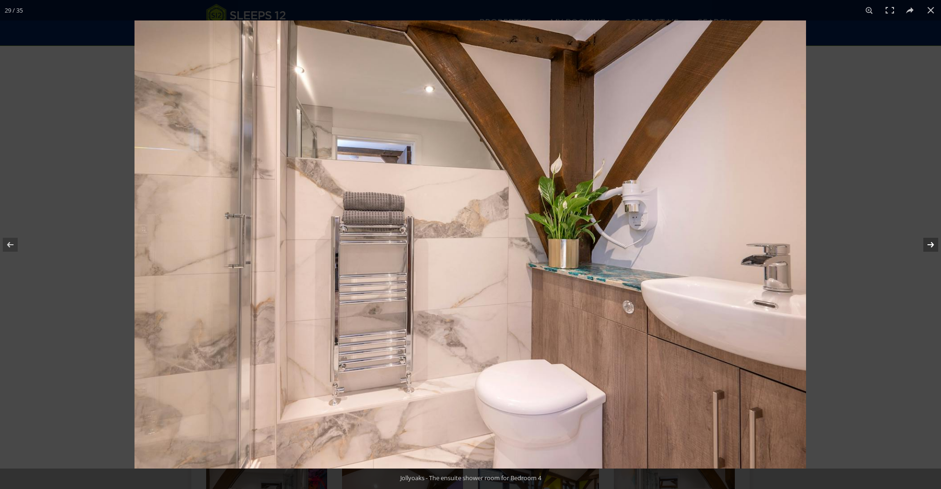
click at [750, 245] on button at bounding box center [925, 245] width 33 height 47
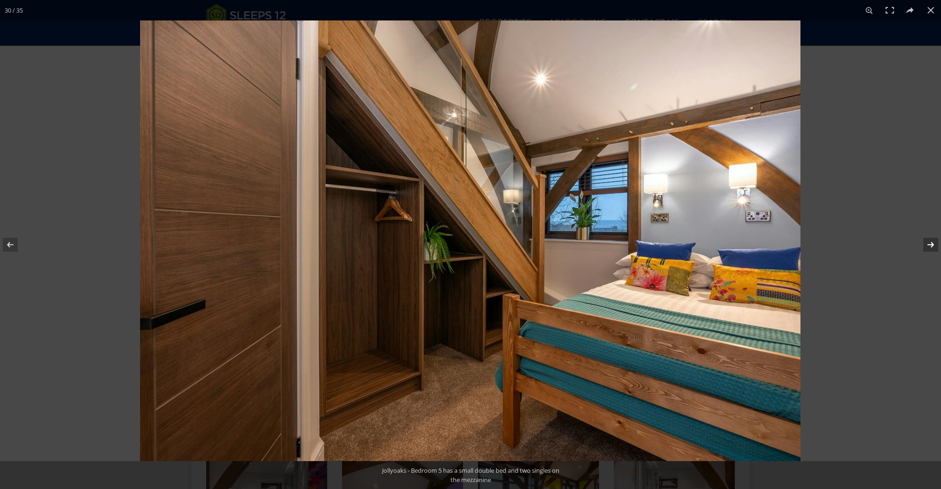
click at [750, 246] on button at bounding box center [925, 245] width 33 height 47
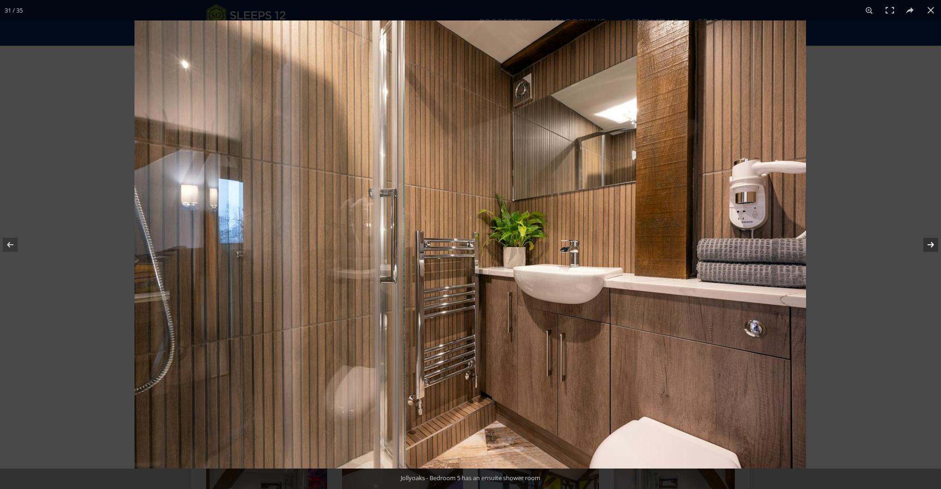
click at [750, 246] on button at bounding box center [925, 245] width 33 height 47
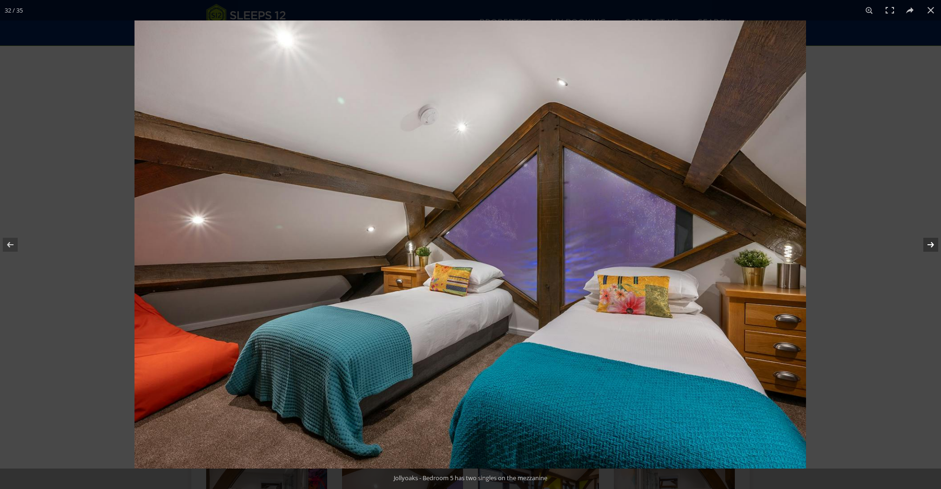
click at [750, 244] on button at bounding box center [925, 245] width 33 height 47
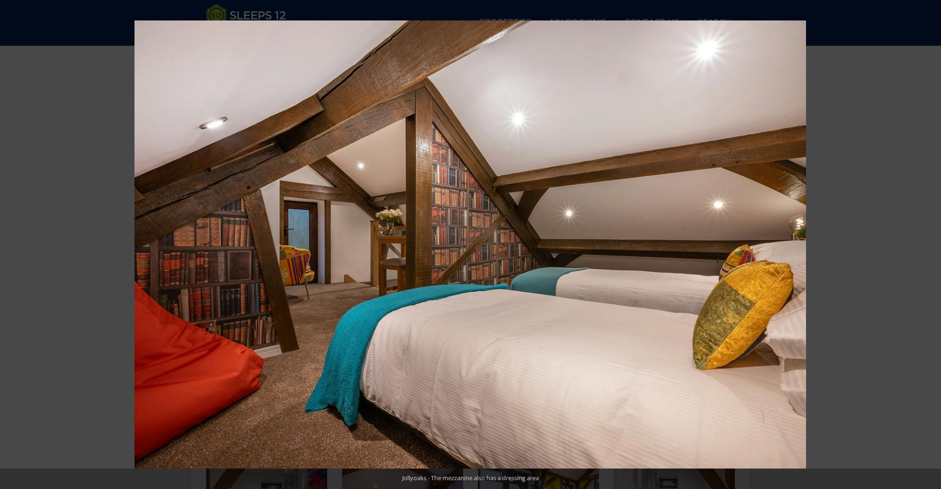
click at [750, 244] on button at bounding box center [925, 245] width 33 height 47
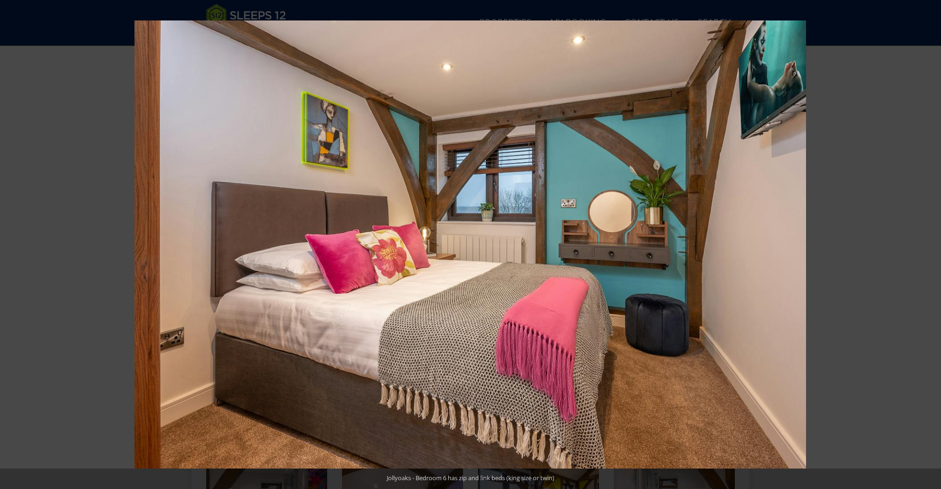
click at [750, 244] on button at bounding box center [925, 245] width 33 height 47
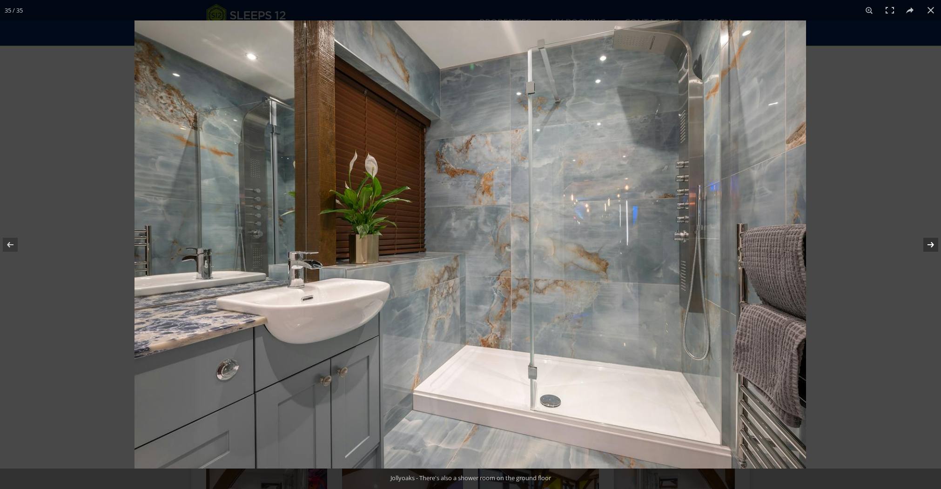
click at [750, 244] on button at bounding box center [925, 245] width 33 height 47
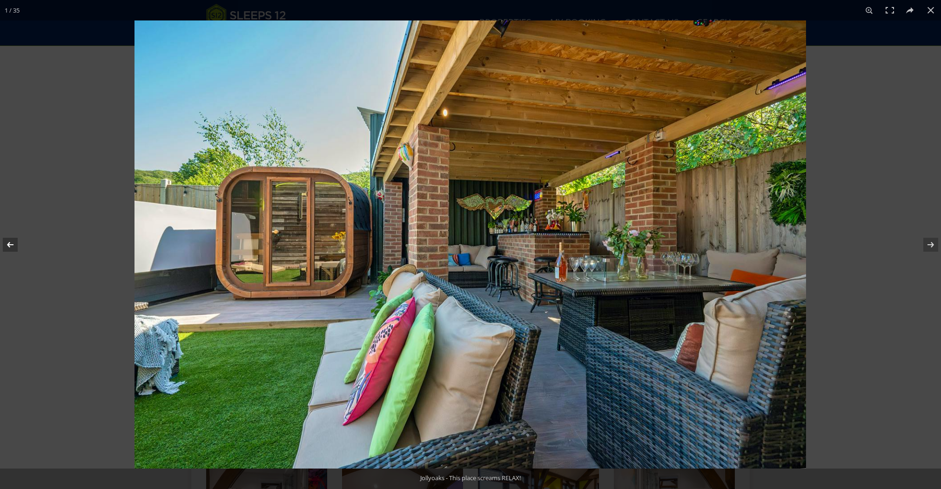
click at [13, 242] on button at bounding box center [16, 245] width 33 height 47
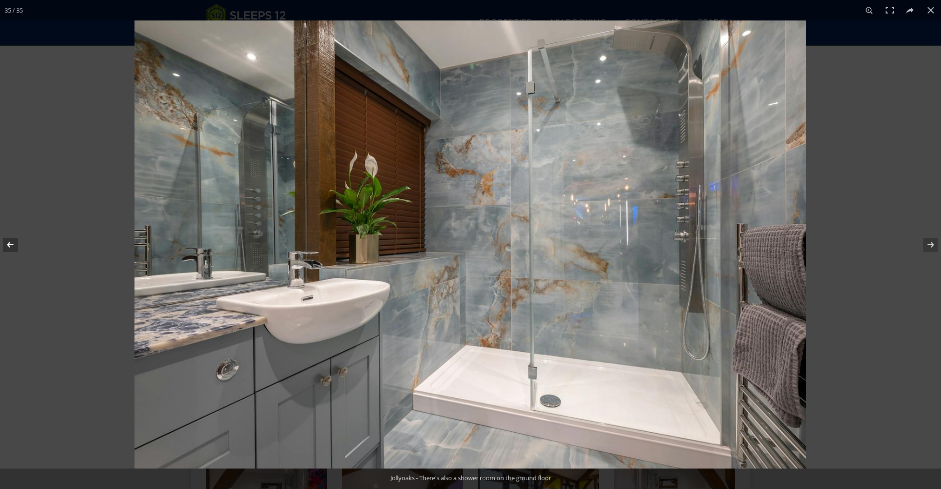
click at [13, 242] on button at bounding box center [16, 245] width 33 height 47
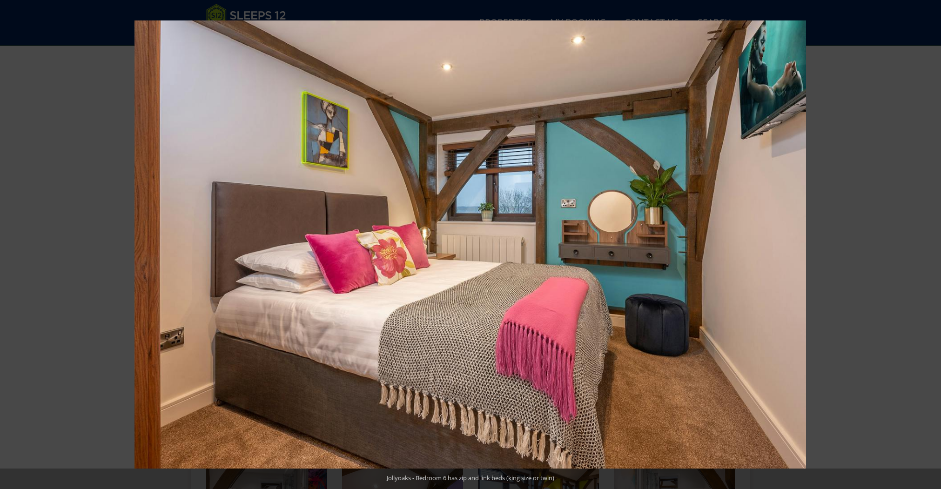
click at [13, 242] on button at bounding box center [16, 245] width 33 height 47
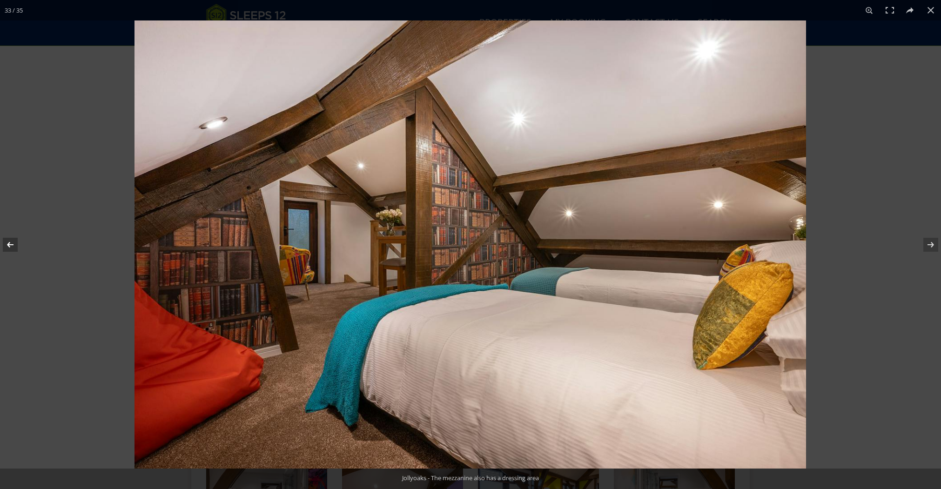
click at [13, 243] on button at bounding box center [16, 245] width 33 height 47
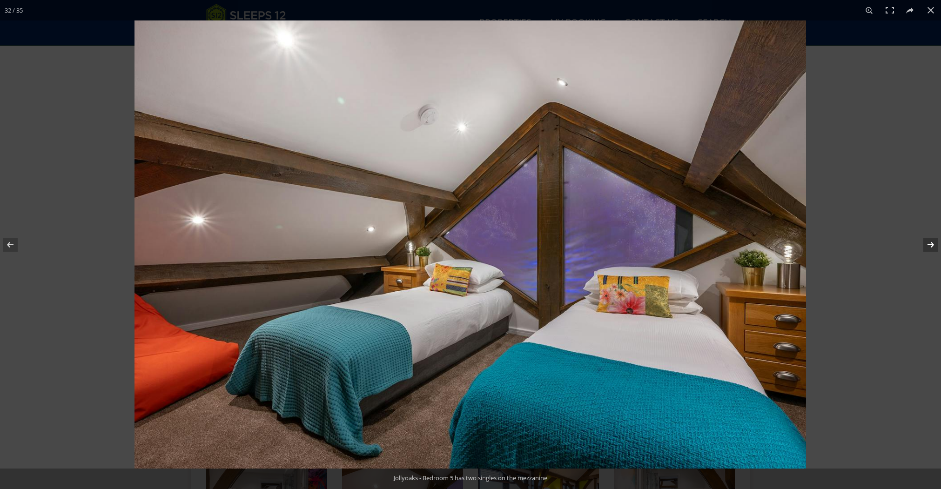
click at [750, 241] on button at bounding box center [925, 245] width 33 height 47
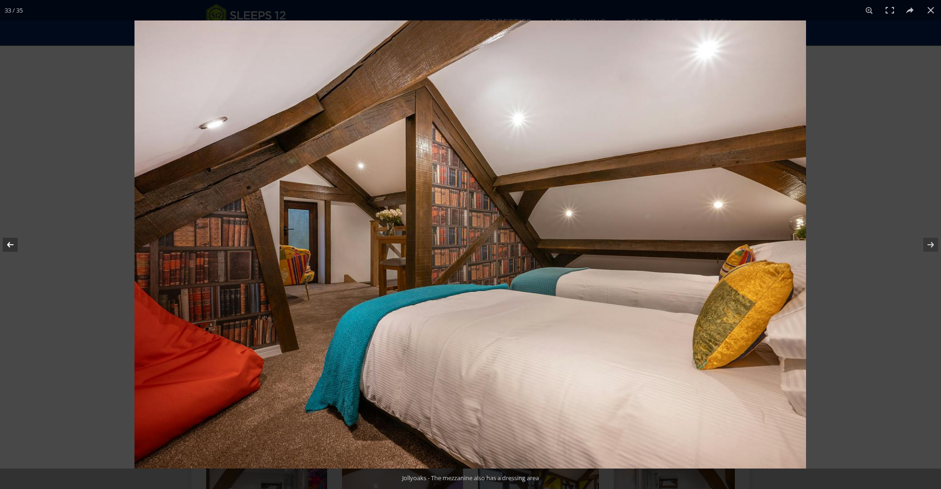
click at [10, 245] on button at bounding box center [16, 245] width 33 height 47
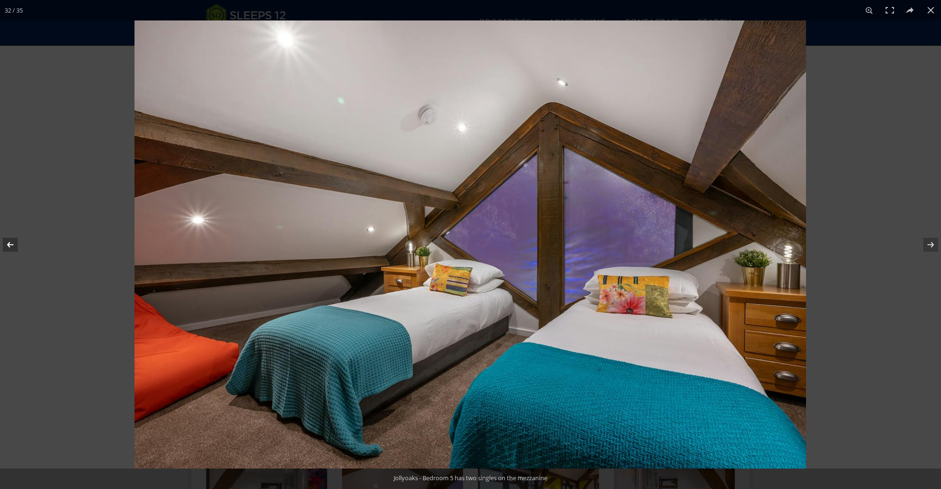
click at [10, 245] on button at bounding box center [16, 245] width 33 height 47
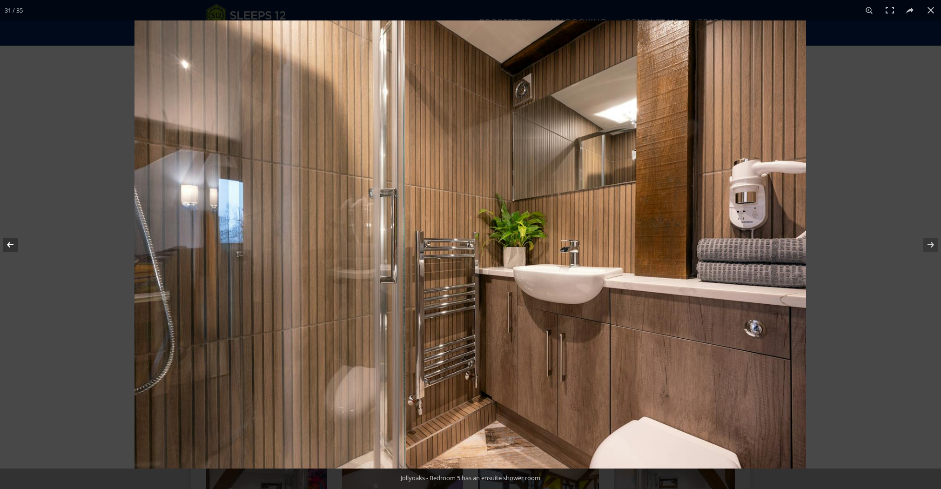
click at [10, 245] on button at bounding box center [16, 245] width 33 height 47
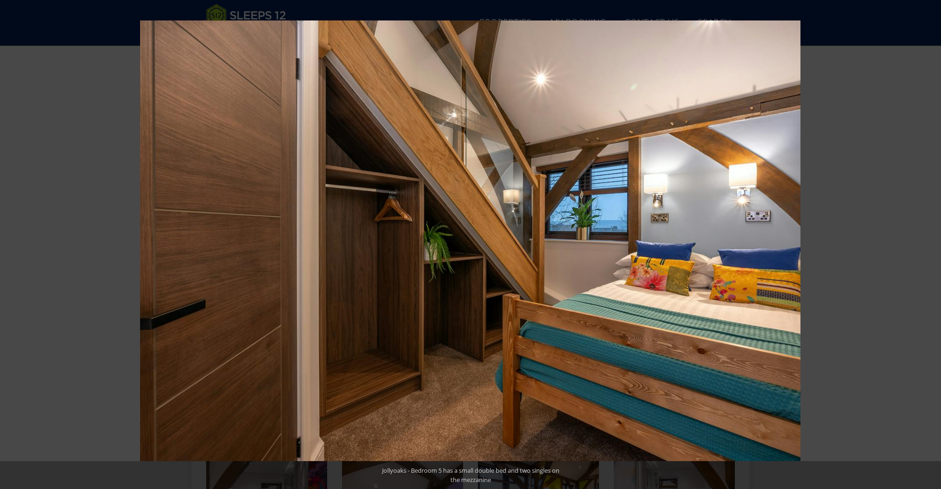
click at [10, 245] on button at bounding box center [16, 245] width 33 height 47
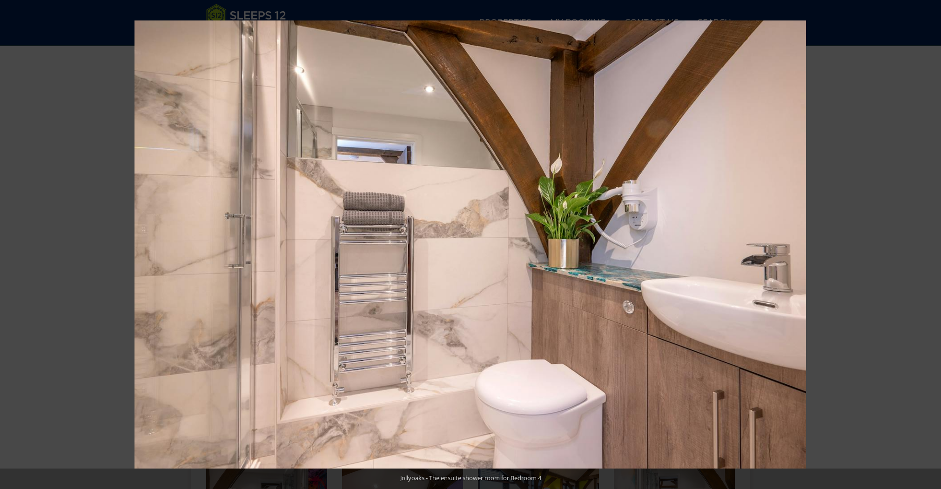
click at [10, 245] on button at bounding box center [16, 245] width 33 height 47
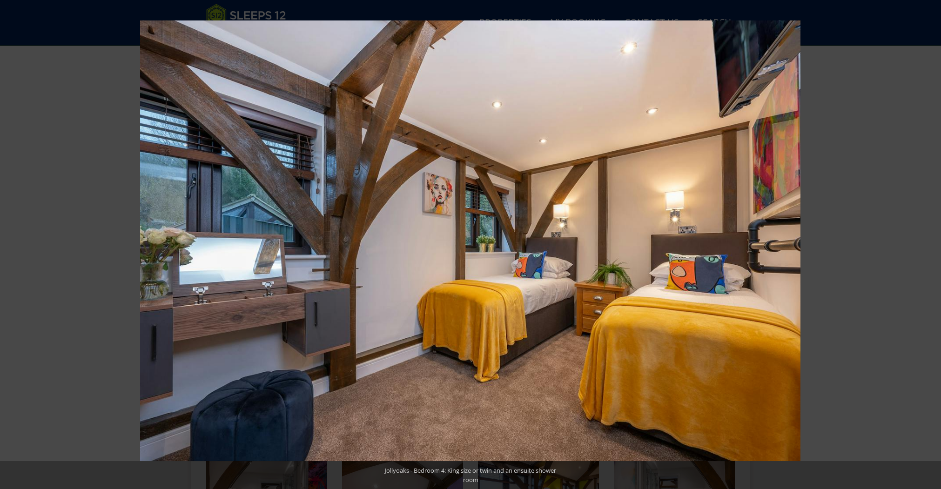
click at [10, 245] on button at bounding box center [16, 245] width 33 height 47
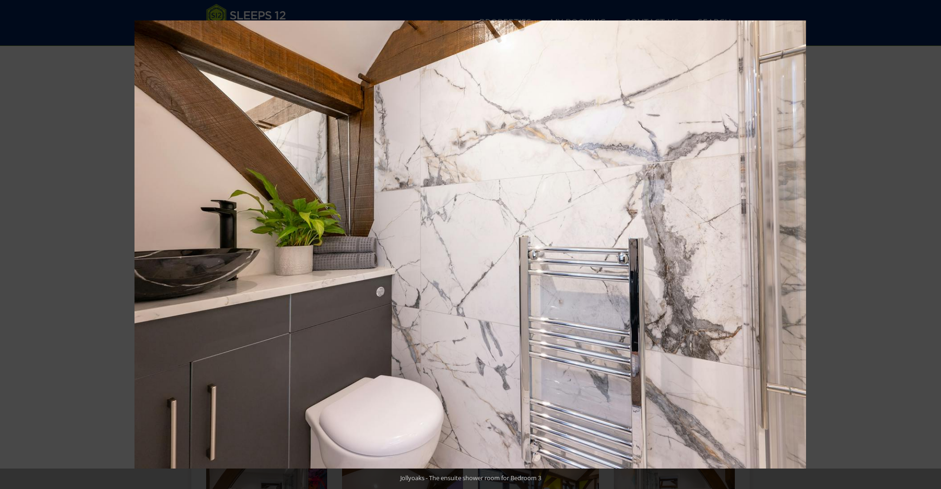
click at [10, 245] on button at bounding box center [16, 245] width 33 height 47
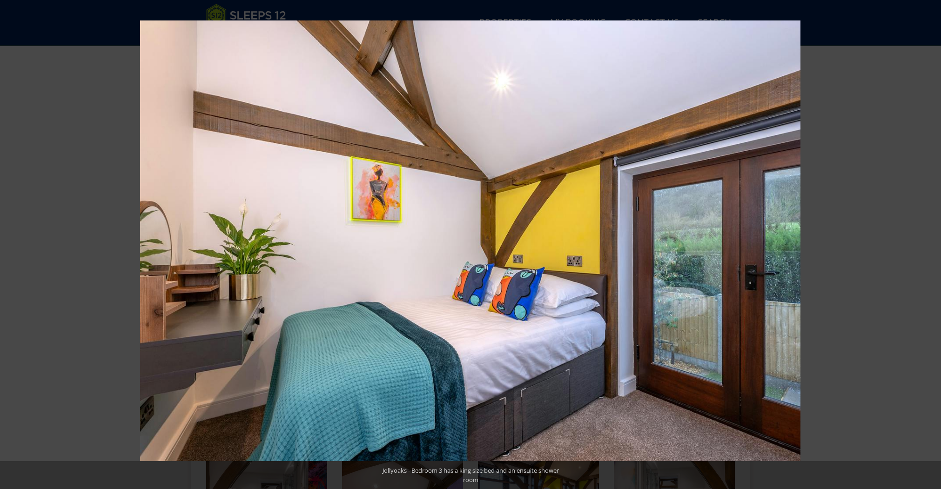
click at [10, 245] on button at bounding box center [16, 245] width 33 height 47
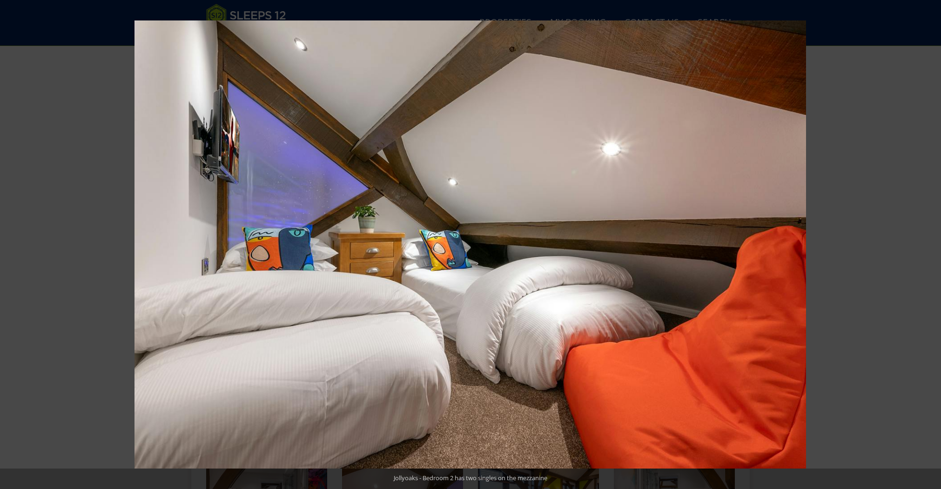
click at [10, 245] on button at bounding box center [16, 245] width 33 height 47
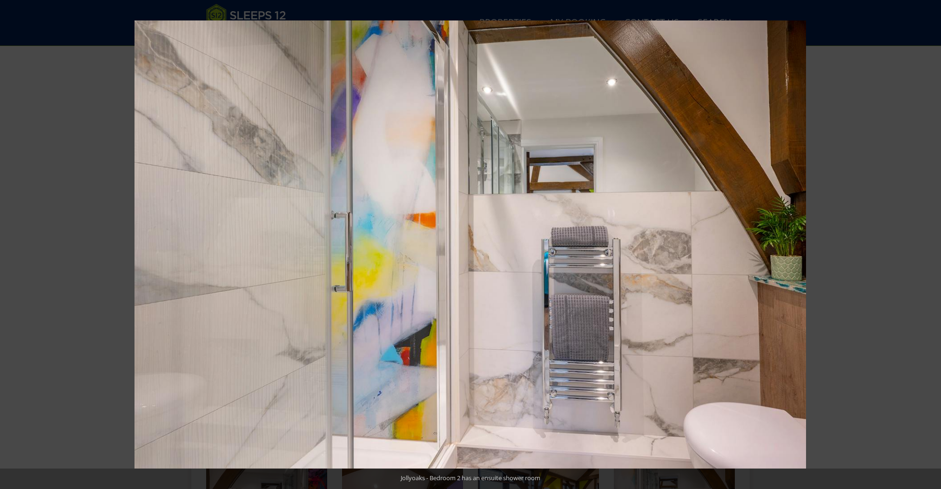
click at [10, 245] on button at bounding box center [16, 245] width 33 height 47
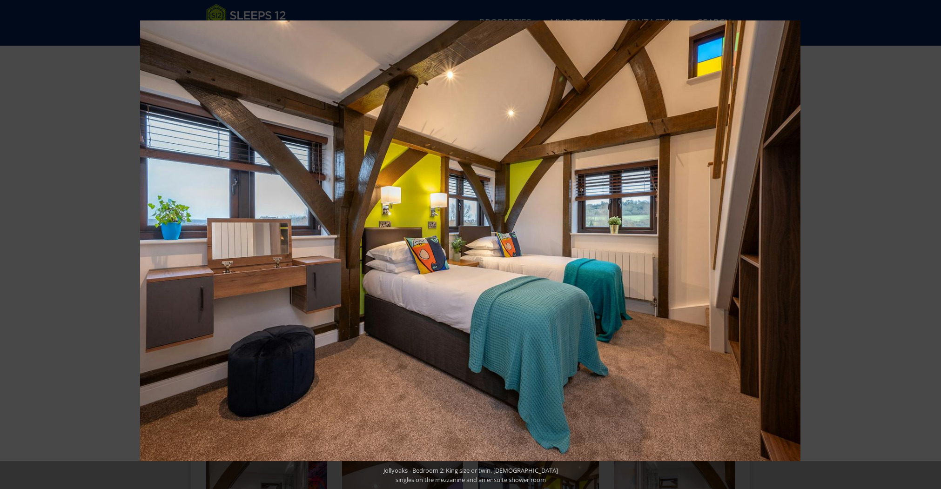
click at [10, 245] on button at bounding box center [16, 245] width 33 height 47
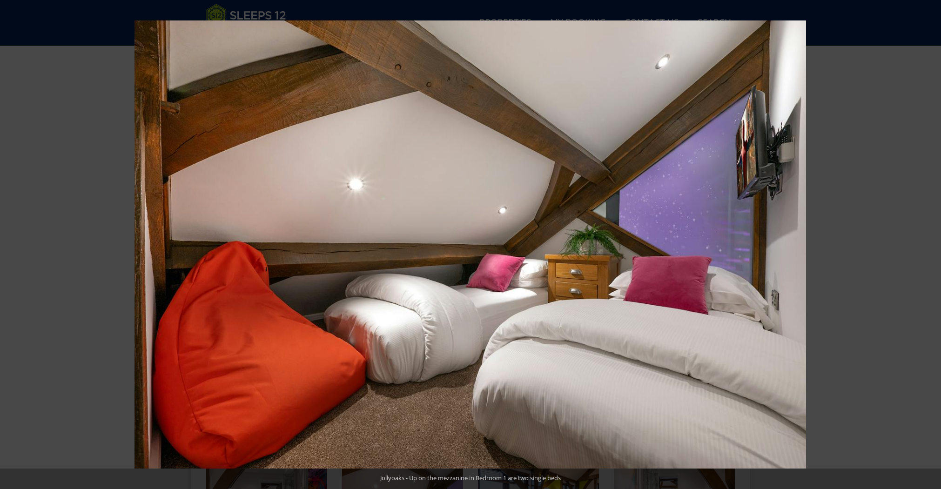
click at [10, 245] on button at bounding box center [16, 245] width 33 height 47
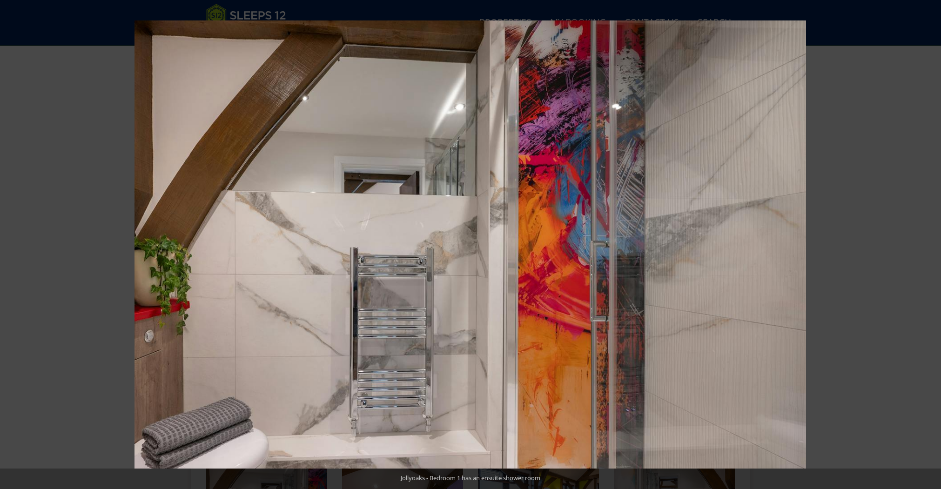
click at [10, 245] on button at bounding box center [16, 245] width 33 height 47
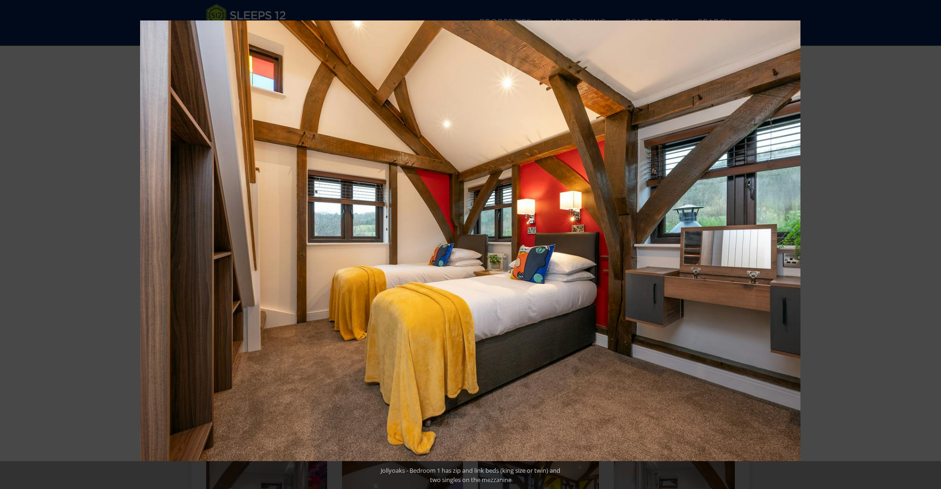
click at [10, 245] on button at bounding box center [16, 245] width 33 height 47
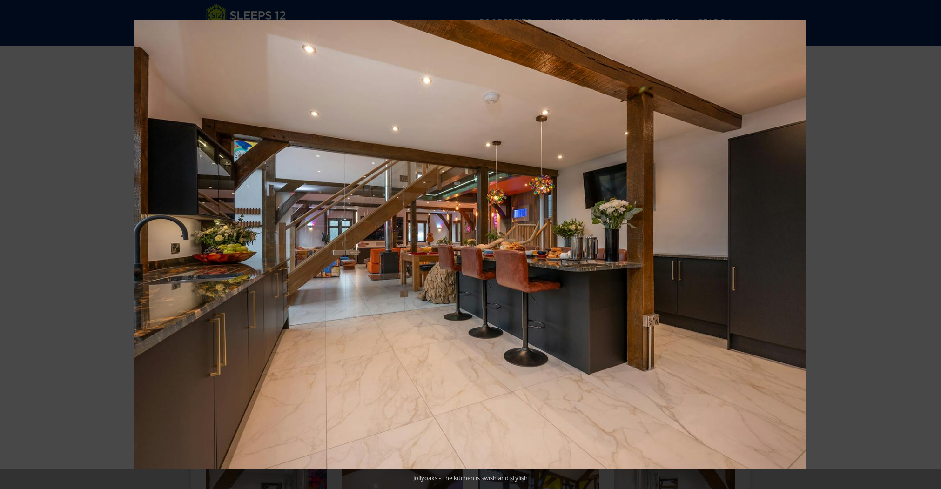
click at [10, 245] on button at bounding box center [16, 245] width 33 height 47
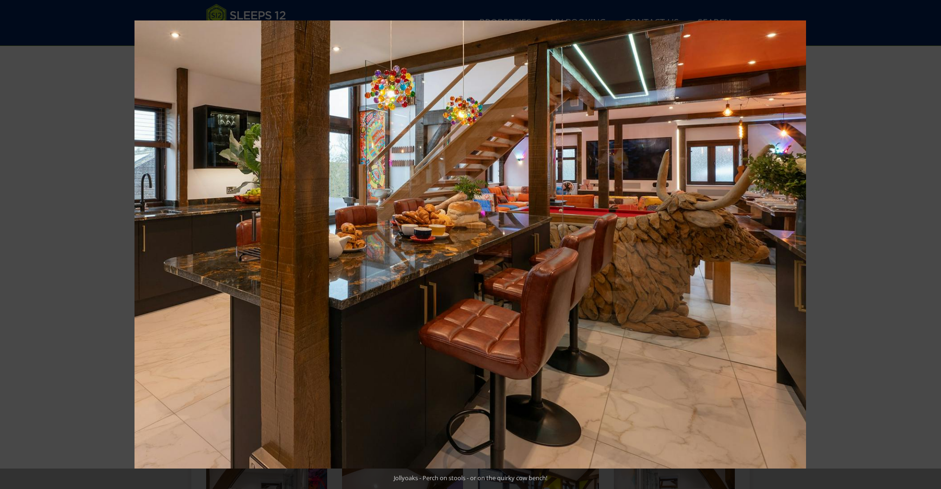
click at [10, 245] on button at bounding box center [16, 245] width 33 height 47
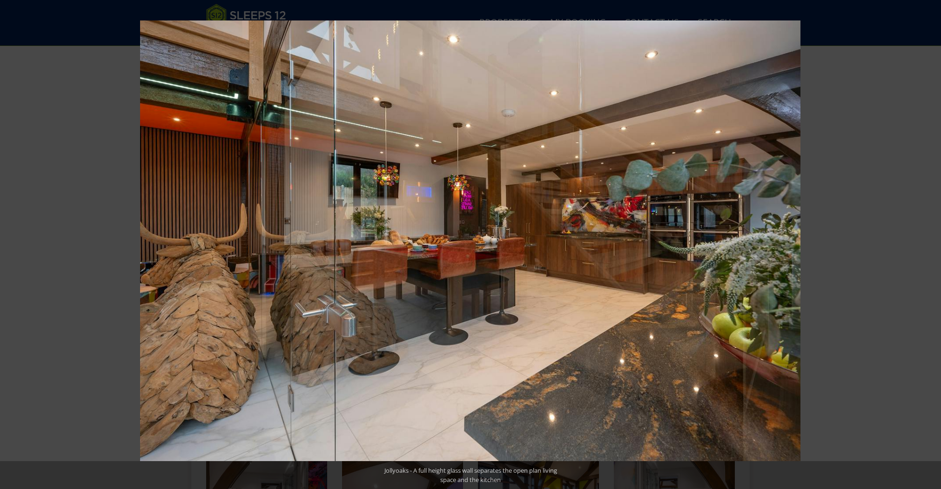
click at [10, 245] on button at bounding box center [16, 245] width 33 height 47
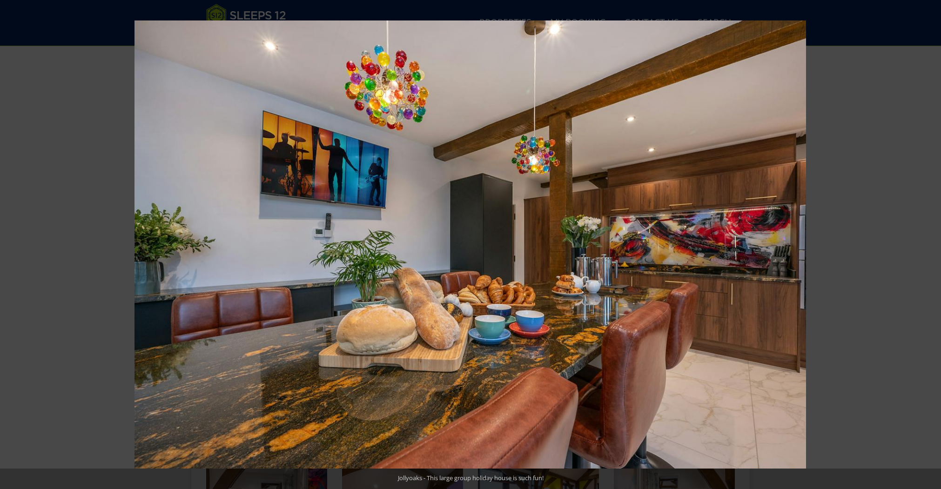
click at [10, 245] on button at bounding box center [16, 245] width 33 height 47
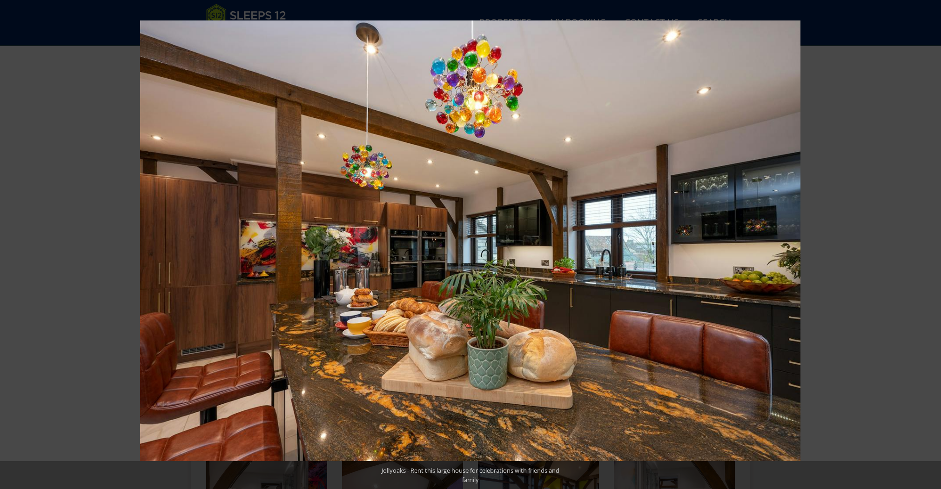
click at [10, 245] on button at bounding box center [16, 245] width 33 height 47
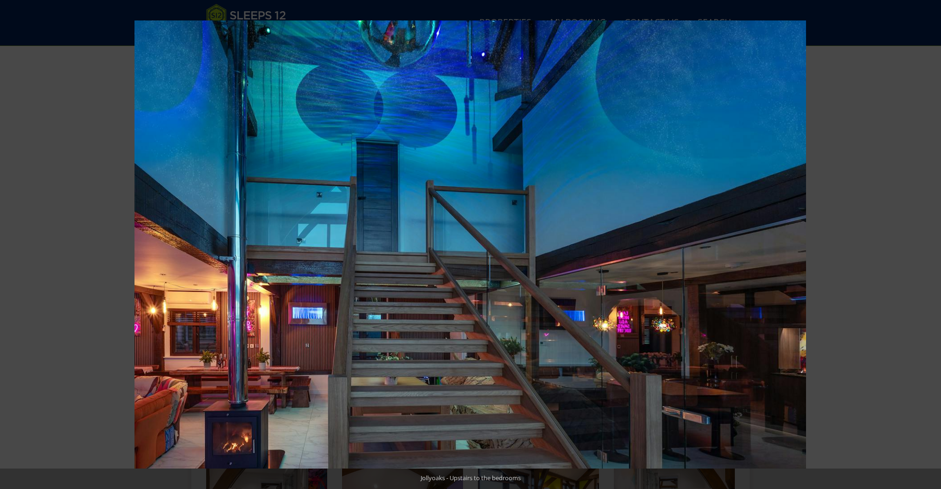
click at [10, 245] on button at bounding box center [16, 245] width 33 height 47
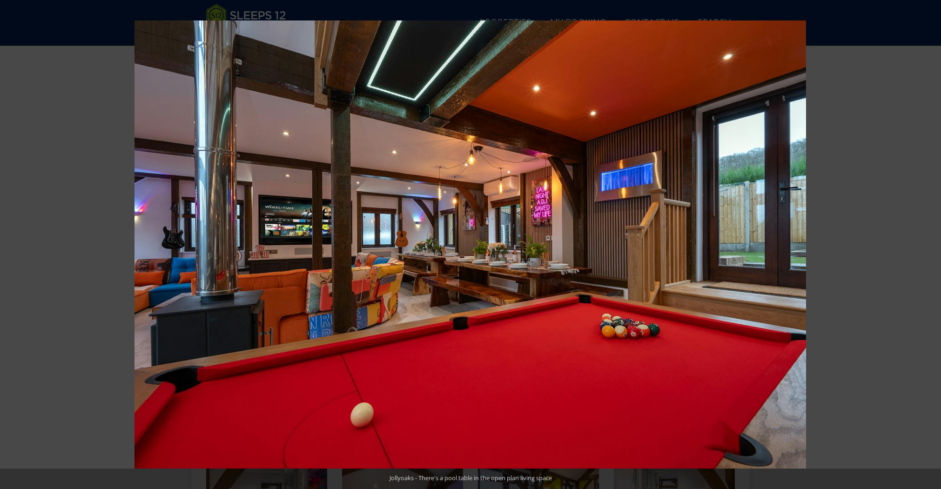
click at [10, 245] on button at bounding box center [16, 245] width 33 height 47
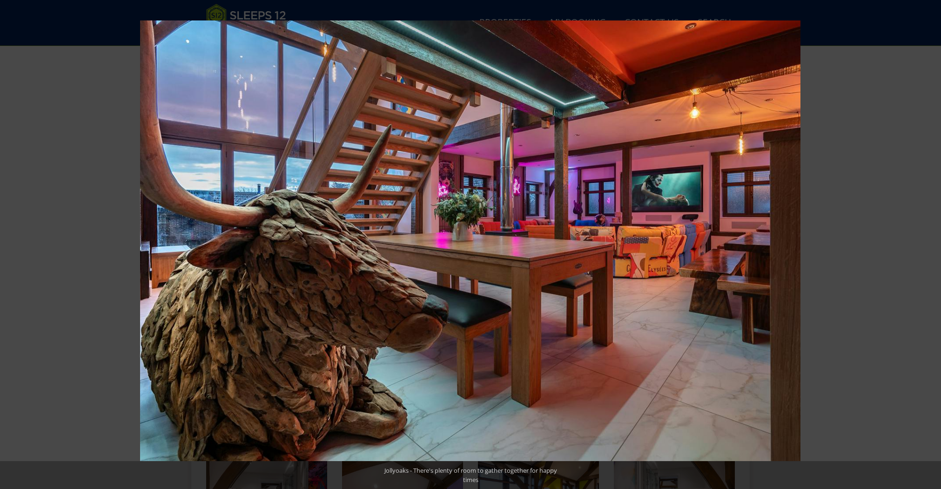
click at [10, 245] on button at bounding box center [16, 245] width 33 height 47
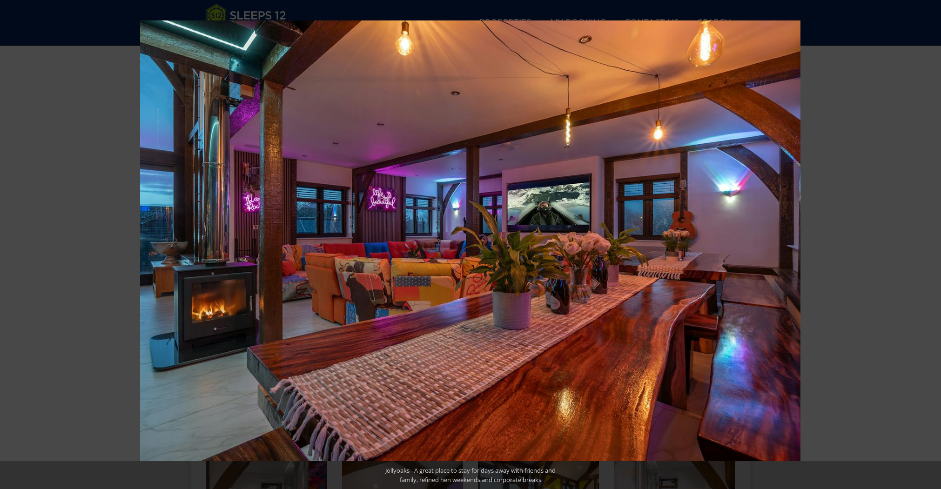
click at [10, 245] on button at bounding box center [16, 245] width 33 height 47
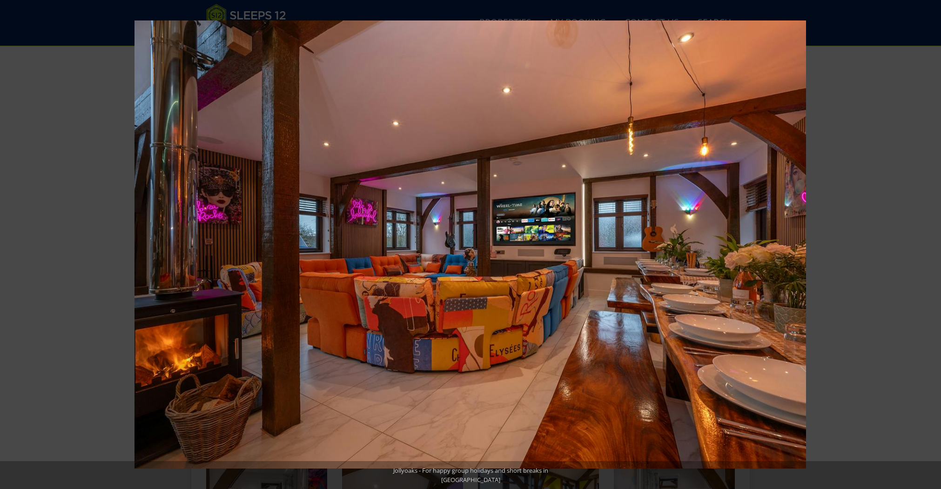
click at [10, 245] on button at bounding box center [16, 245] width 33 height 47
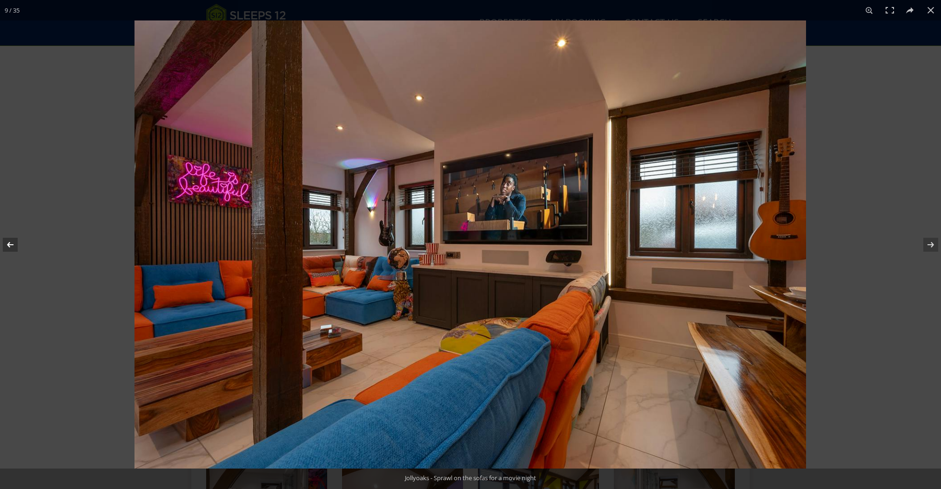
click at [10, 248] on button at bounding box center [16, 245] width 33 height 47
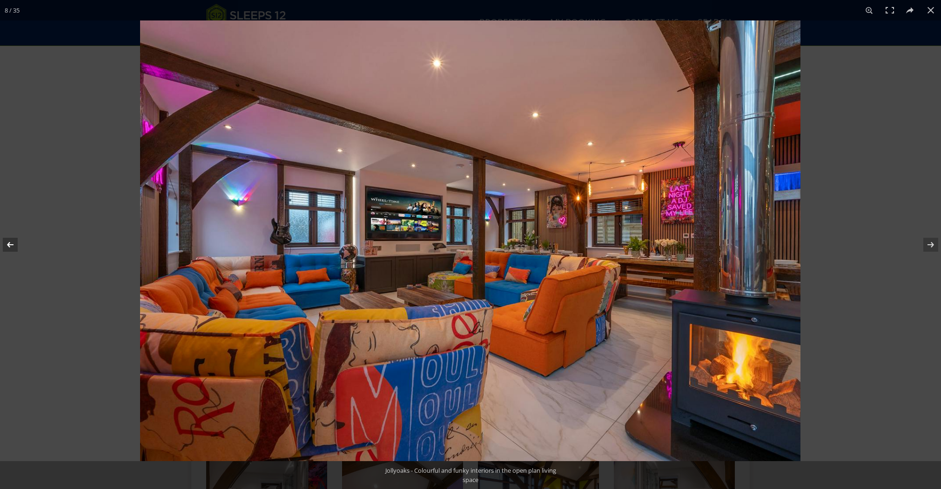
click at [10, 248] on button at bounding box center [16, 245] width 33 height 47
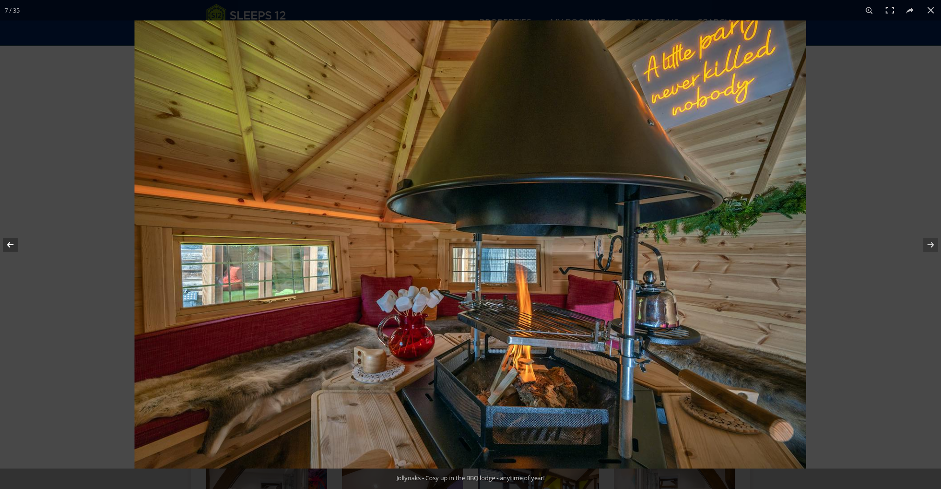
click at [10, 248] on button at bounding box center [16, 245] width 33 height 47
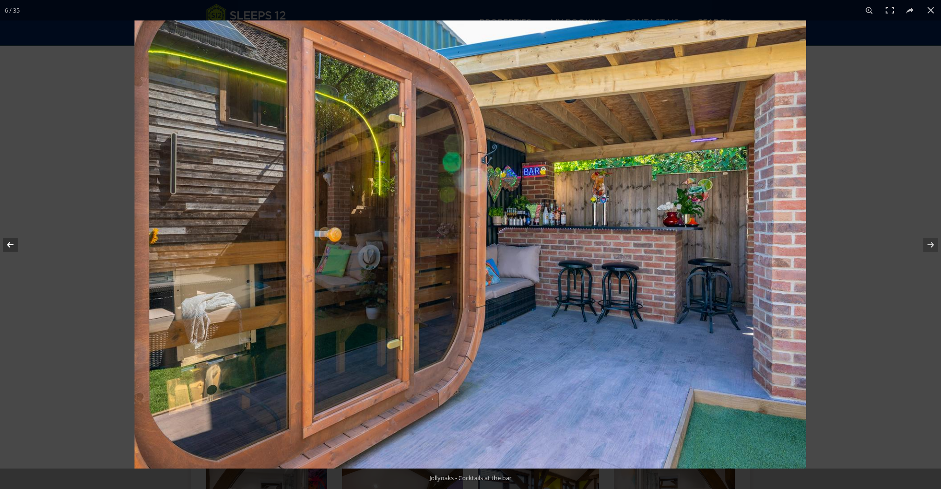
click at [10, 248] on button at bounding box center [16, 245] width 33 height 47
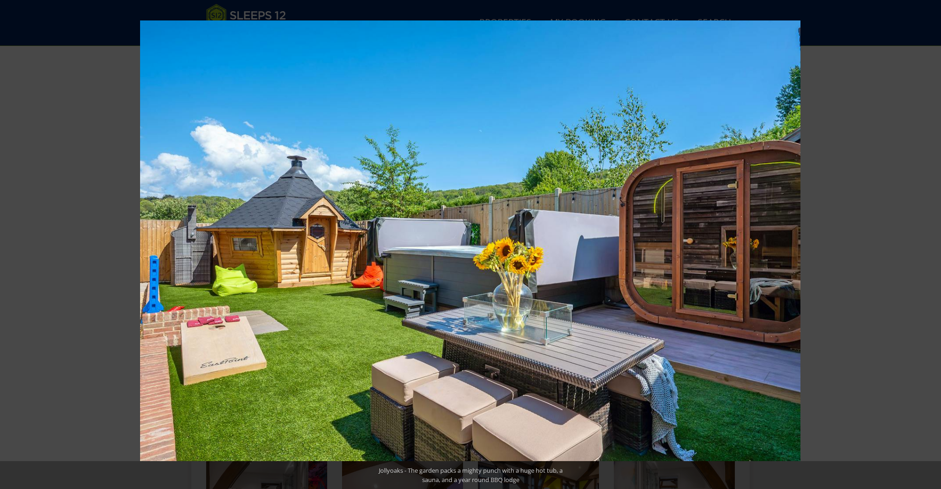
click at [10, 248] on button at bounding box center [16, 245] width 33 height 47
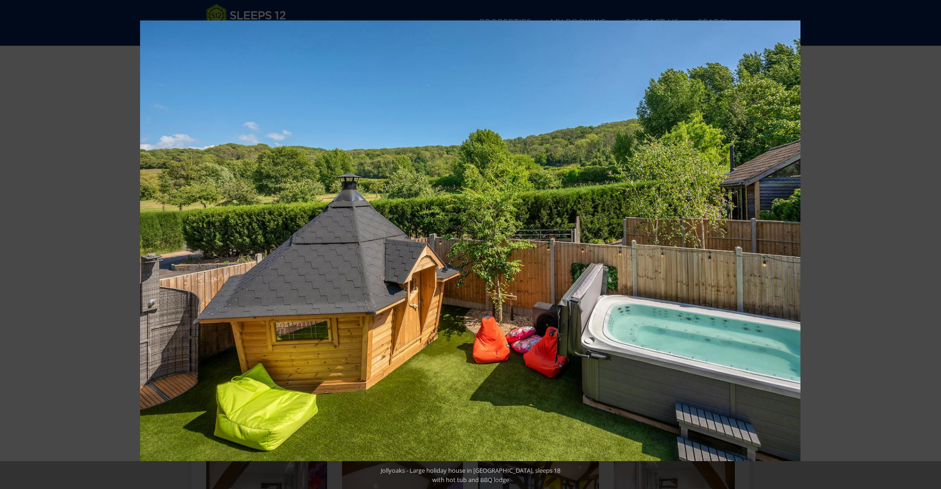
click at [10, 248] on button at bounding box center [16, 245] width 33 height 47
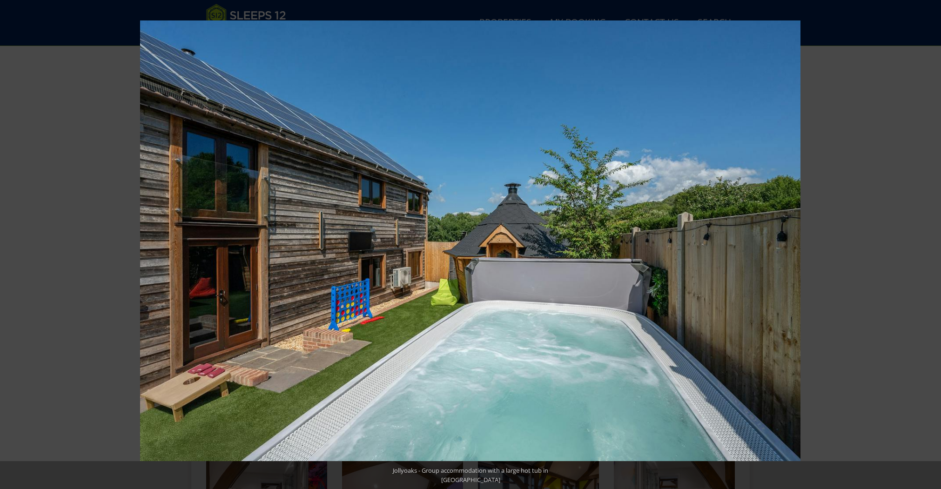
click at [10, 248] on button at bounding box center [16, 245] width 33 height 47
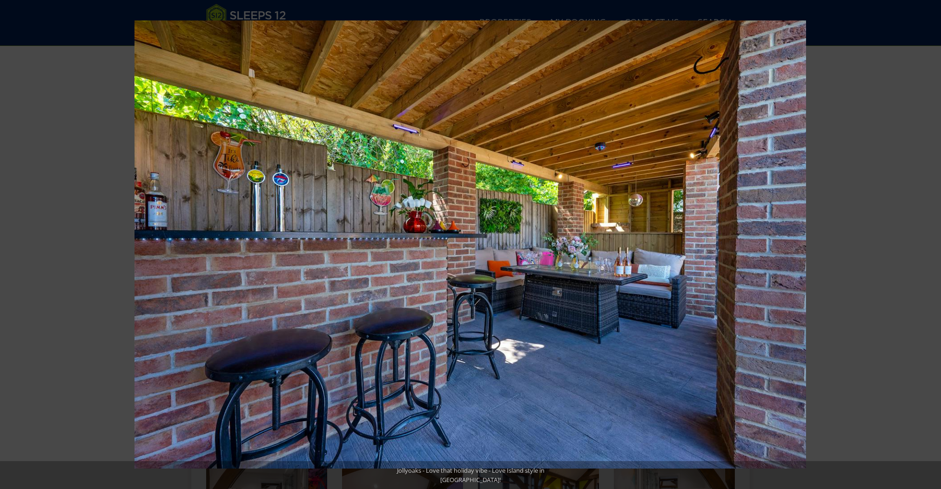
click at [10, 248] on button at bounding box center [16, 245] width 33 height 47
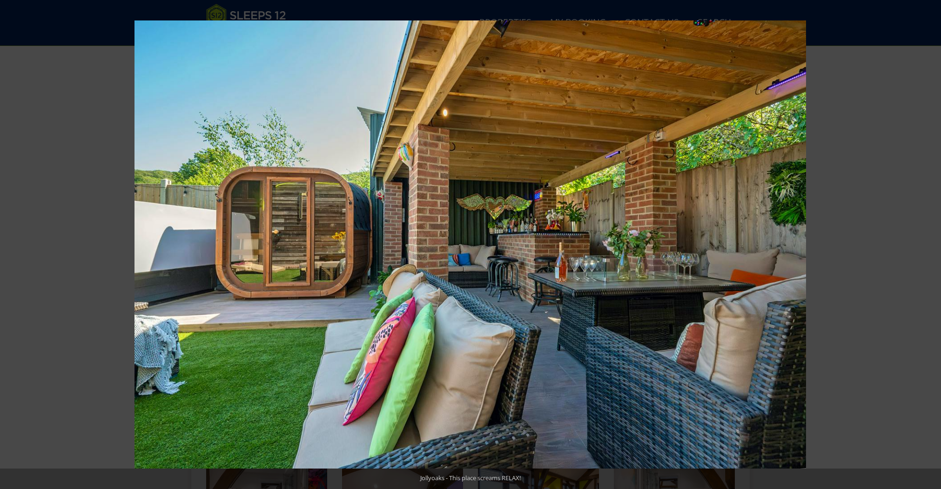
click at [10, 248] on button at bounding box center [16, 245] width 33 height 47
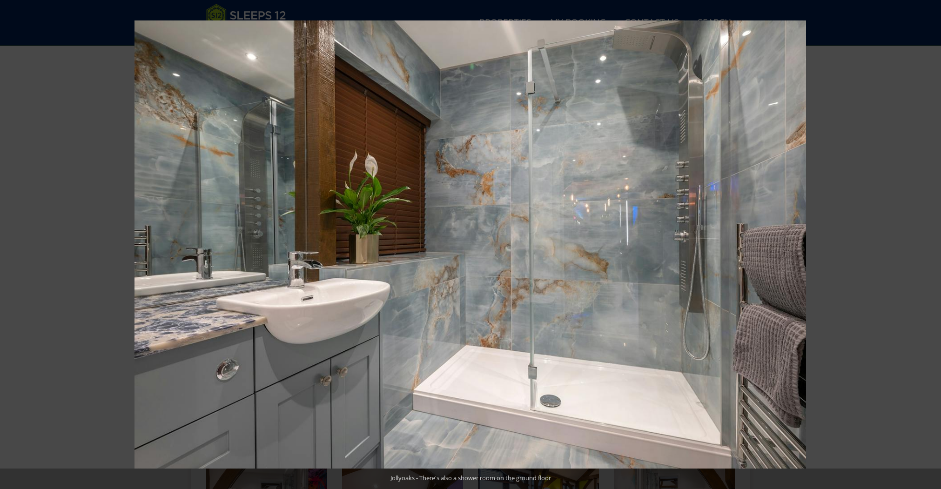
click at [10, 248] on button at bounding box center [16, 245] width 33 height 47
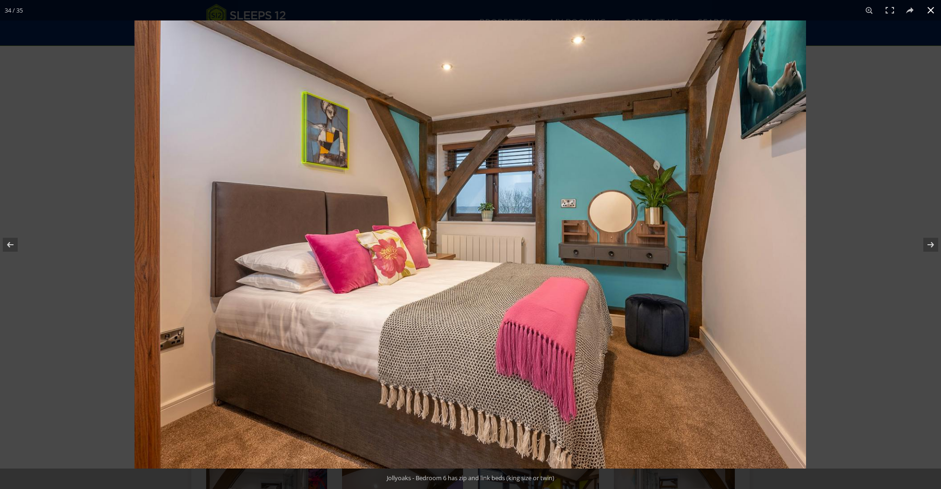
click at [750, 10] on button at bounding box center [931, 10] width 20 height 20
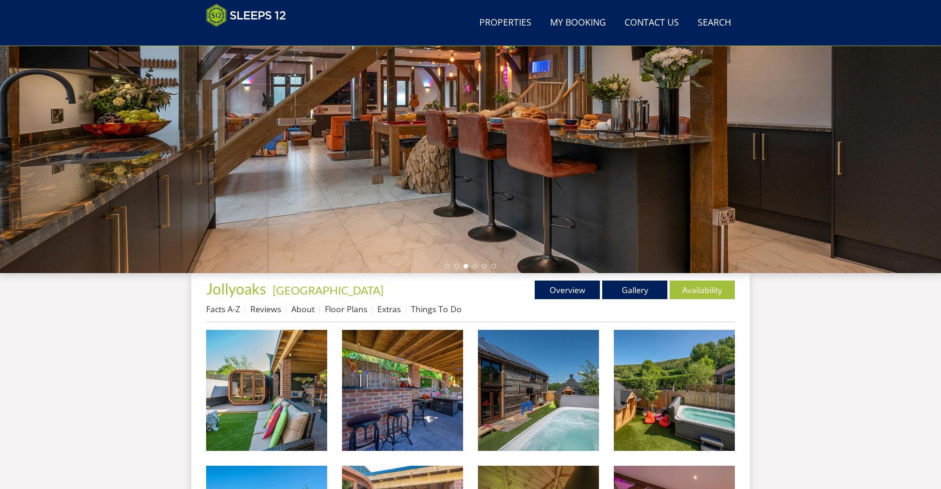
scroll to position [0, 0]
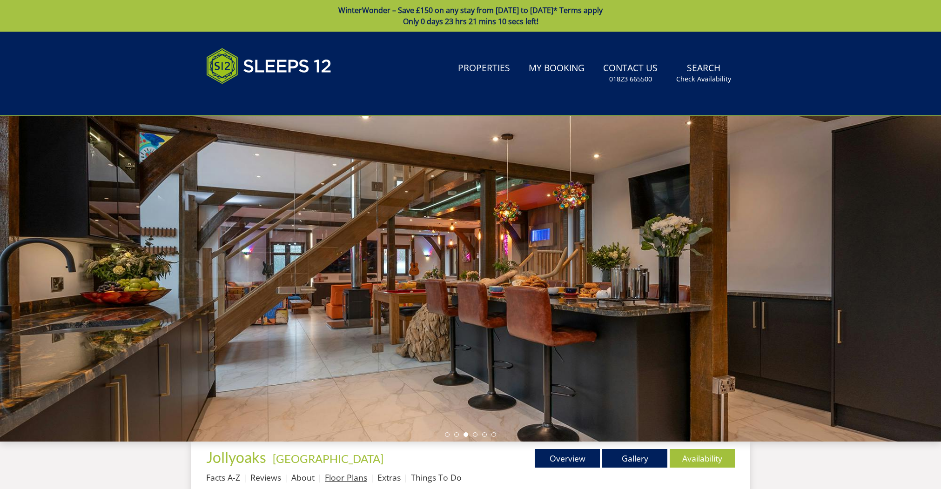
click at [345, 394] on link "Floor Plans" at bounding box center [346, 477] width 42 height 11
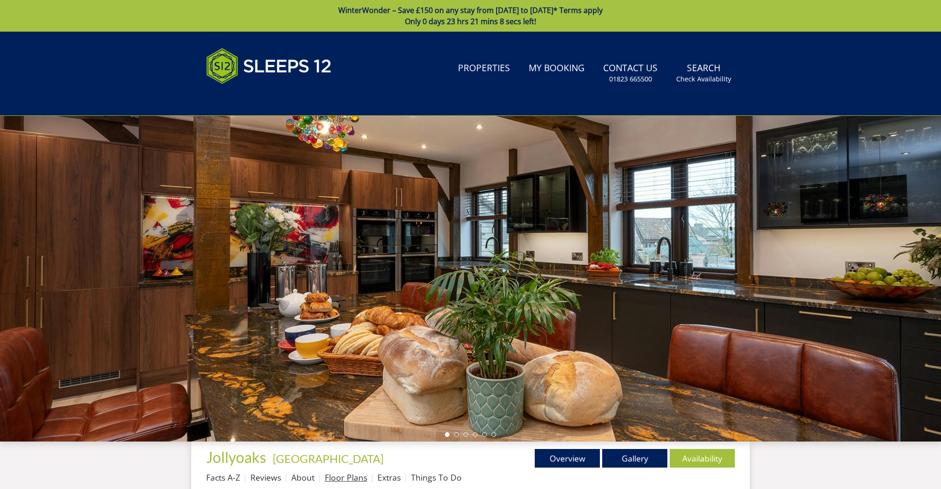
click at [341, 394] on link "Floor Plans" at bounding box center [346, 477] width 42 height 11
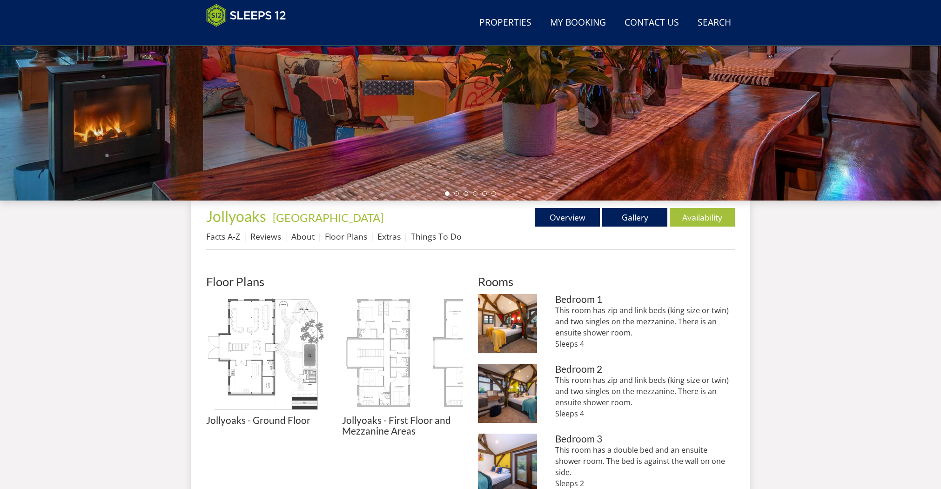
scroll to position [215, 0]
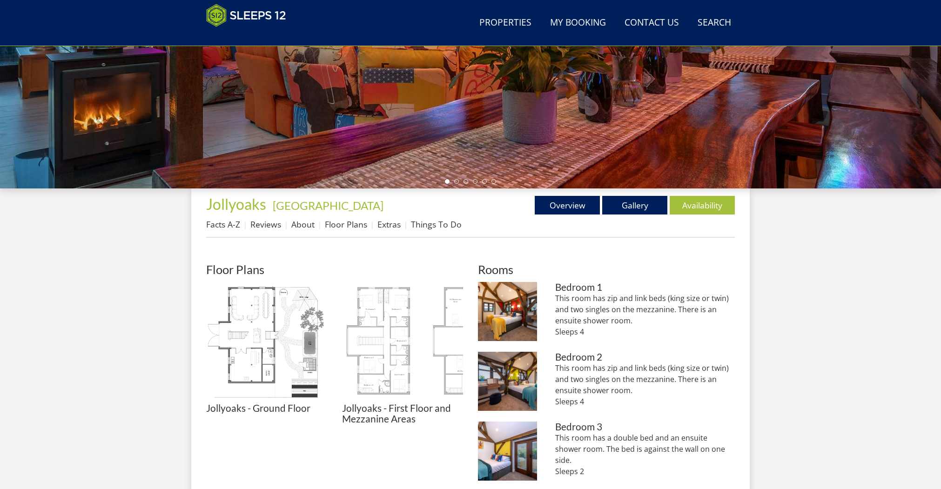
click at [378, 385] on img at bounding box center [402, 342] width 121 height 121
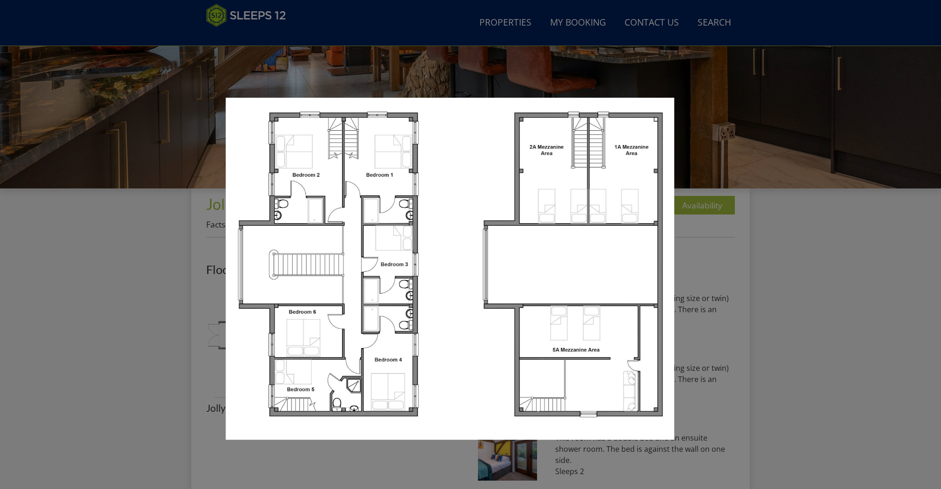
scroll to position [217, 0]
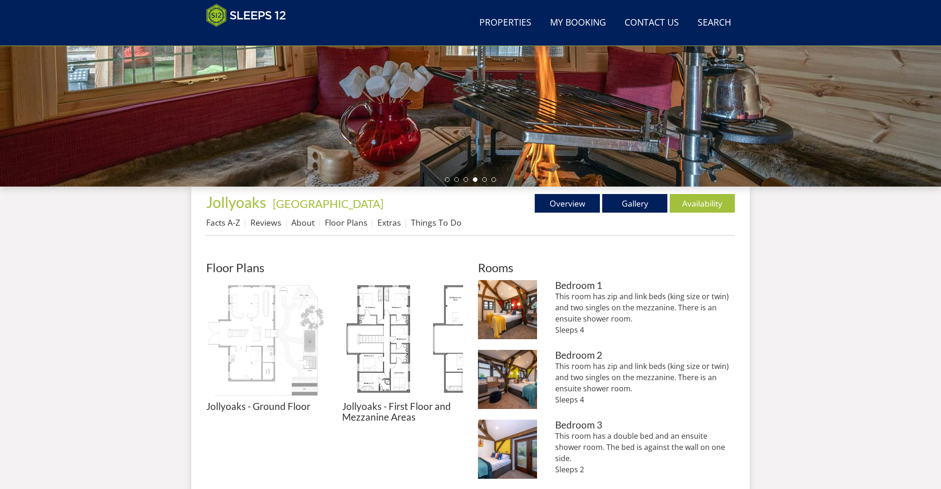
click at [257, 362] on img at bounding box center [266, 340] width 121 height 121
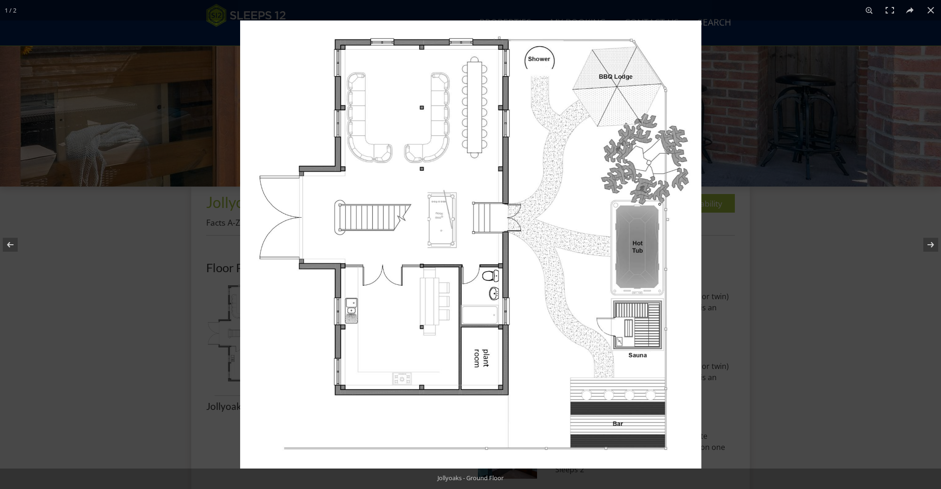
click at [482, 295] on img at bounding box center [470, 244] width 461 height 448
